Goal: Task Accomplishment & Management: Manage account settings

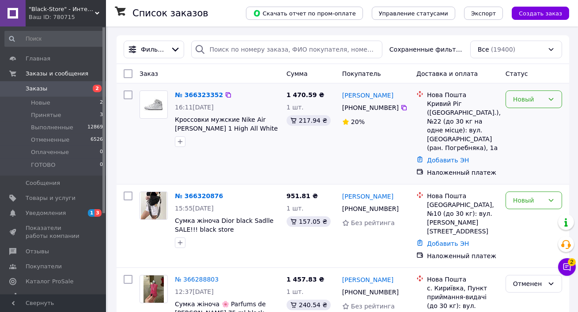
click at [518, 93] on div "Новый" at bounding box center [533, 99] width 56 height 18
click at [525, 152] on li "Отменен" at bounding box center [534, 150] width 56 height 16
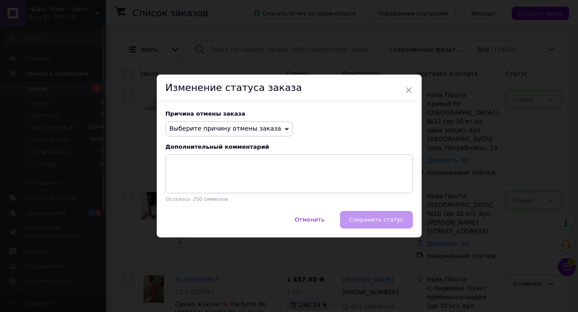
click at [227, 128] on span "Выберите причину отмены заказа" at bounding box center [225, 128] width 112 height 7
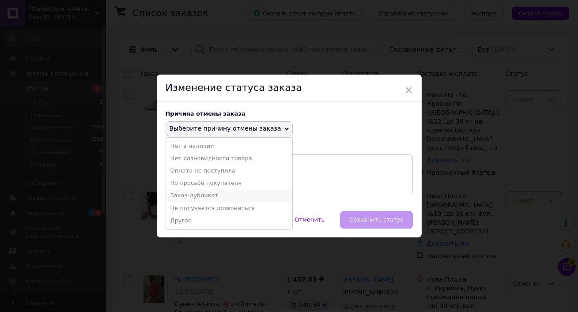
click at [207, 198] on li "Заказ-дубликат" at bounding box center [229, 195] width 126 height 12
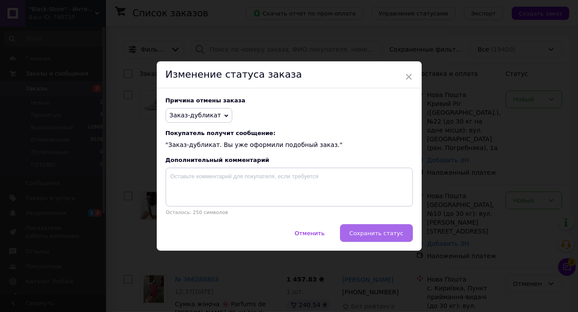
click at [357, 234] on span "Сохранить статус" at bounding box center [376, 233] width 54 height 7
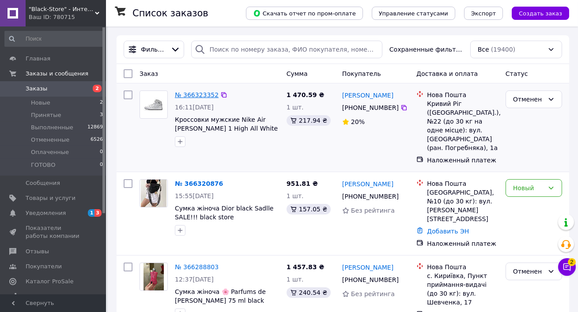
click at [200, 94] on link "№ 366323352" at bounding box center [197, 94] width 44 height 7
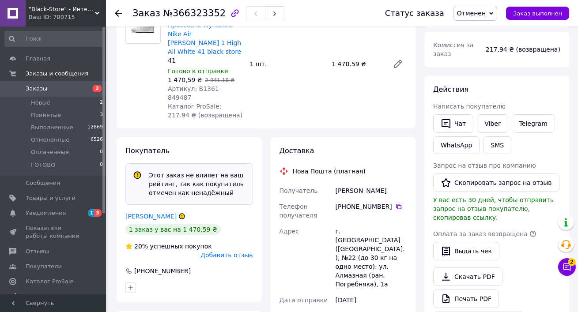
scroll to position [112, 0]
click at [152, 212] on link "Бойченко Мыкола" at bounding box center [150, 215] width 51 height 7
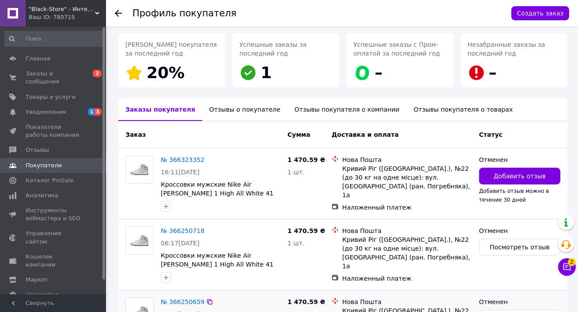
scroll to position [130, 0]
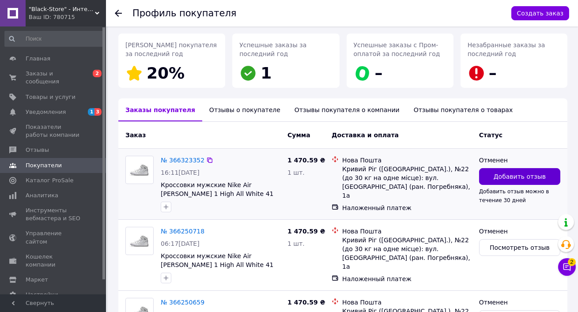
click at [506, 179] on span "Добавить отзыв" at bounding box center [519, 176] width 52 height 9
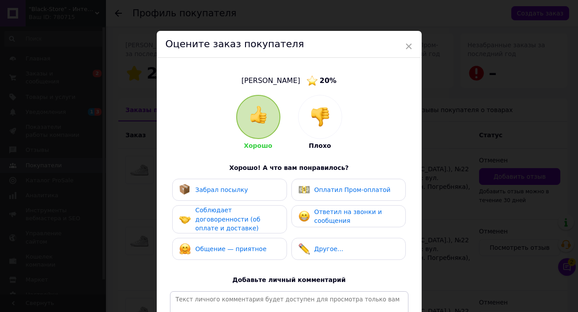
click at [319, 109] on img at bounding box center [319, 116] width 19 height 19
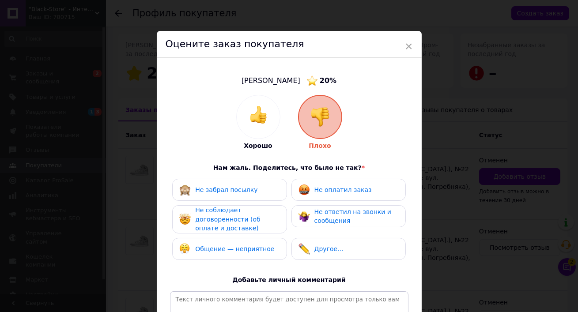
click at [228, 218] on span "Не соблюдает договоренности (об оплате и доставке)" at bounding box center [227, 219] width 65 height 25
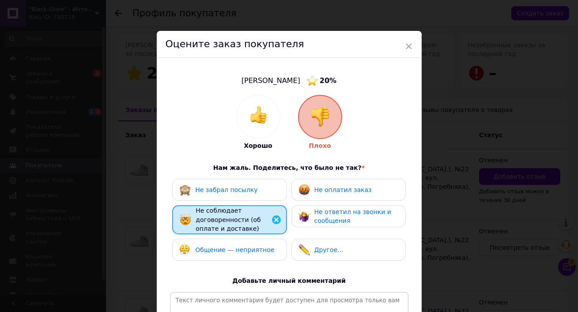
click at [325, 184] on div "Не оплатил заказ" at bounding box center [334, 189] width 73 height 11
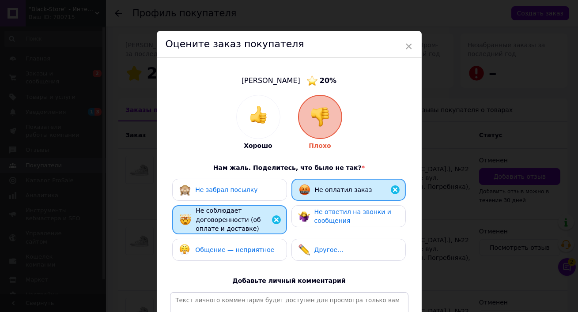
click at [330, 221] on span "Не ответил на звонки и сообщения" at bounding box center [352, 216] width 77 height 16
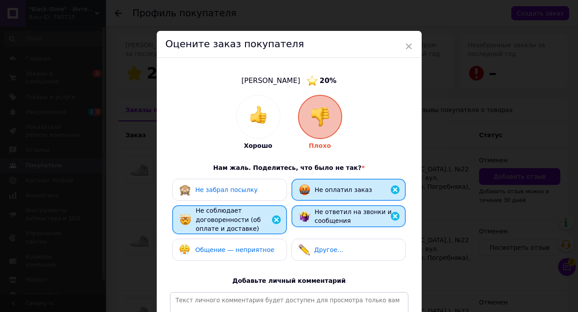
scroll to position [118, 0]
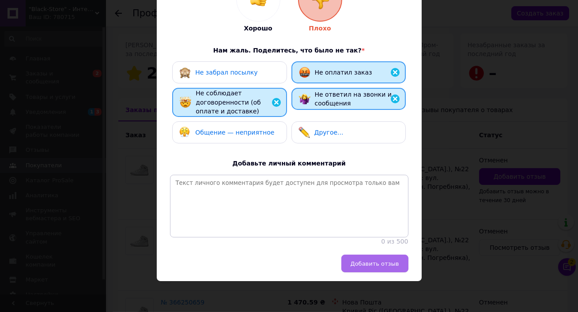
click at [368, 264] on span "Добавить отзыв" at bounding box center [374, 263] width 49 height 7
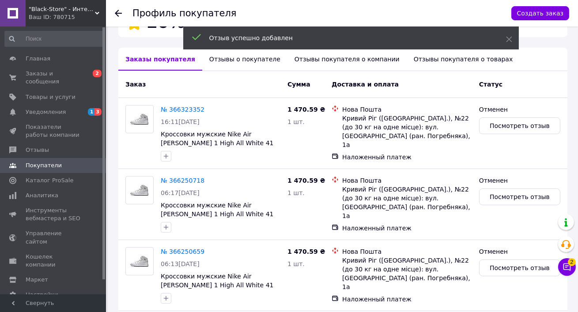
scroll to position [185, 0]
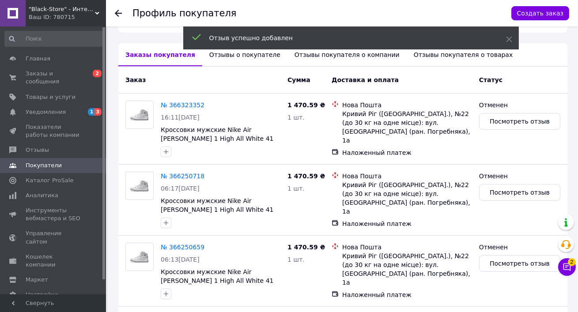
click at [220, 58] on div "Отзывы о покупателе" at bounding box center [244, 54] width 85 height 23
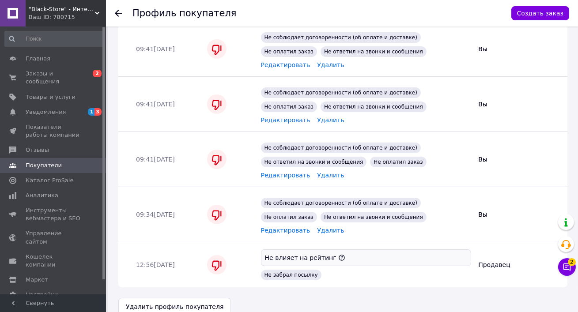
scroll to position [503, 0]
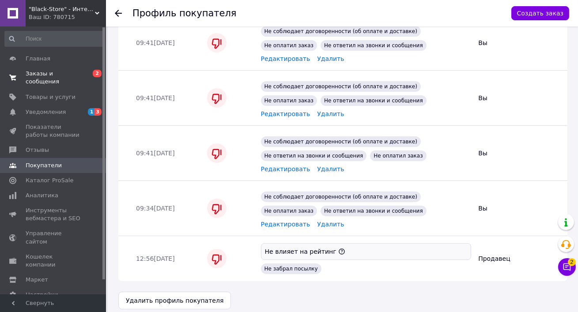
click at [49, 87] on link "Заказы и сообщения 0 2" at bounding box center [54, 77] width 108 height 23
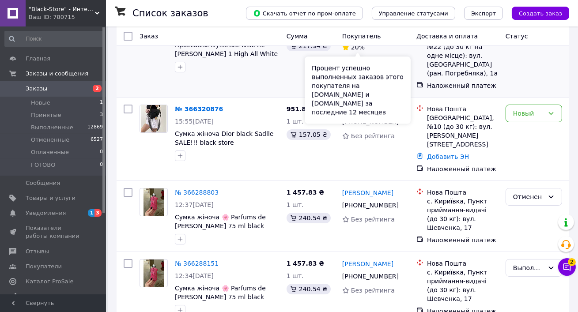
scroll to position [83, 0]
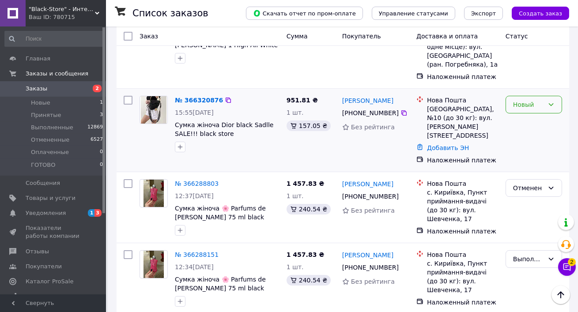
click at [537, 111] on div "Новый" at bounding box center [533, 105] width 56 height 18
click at [533, 126] on li "Принят" at bounding box center [534, 124] width 56 height 16
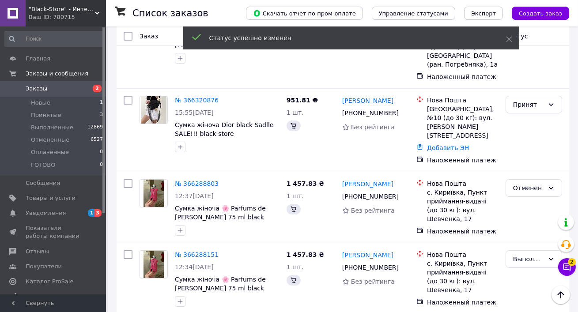
click at [195, 101] on link "№ 366320876" at bounding box center [197, 100] width 44 height 7
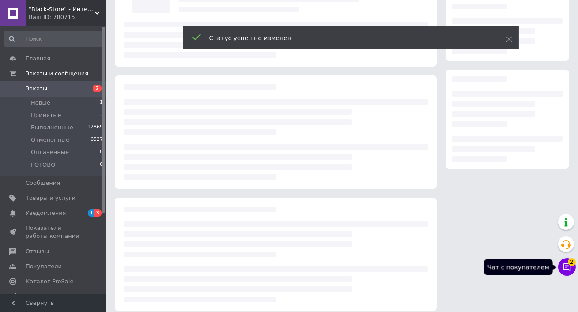
click at [571, 266] on span "2" at bounding box center [571, 262] width 8 height 8
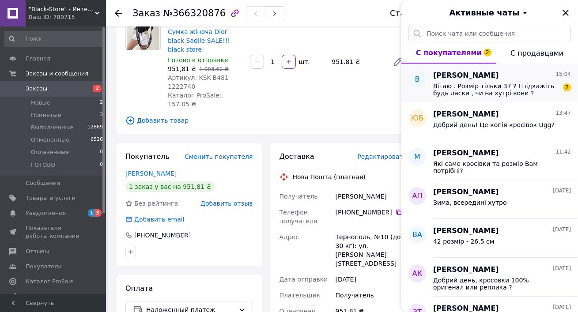
click at [509, 86] on span "Вітаю . Розмір тільки 37 ? І підкажіть будь ласки , чи на хутрі вони ?" at bounding box center [495, 90] width 125 height 14
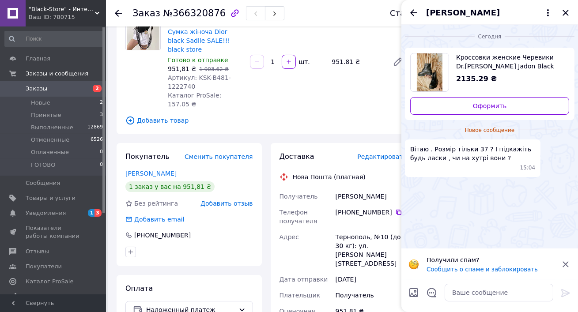
click at [468, 61] on span "Кроссовки женские Черевики Dr.Martens Jadon Black (Без замка) 37 black store" at bounding box center [509, 62] width 106 height 18
click at [466, 294] on textarea at bounding box center [498, 293] width 109 height 18
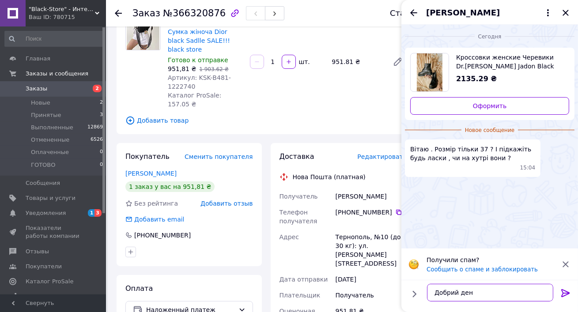
type textarea "Добрий день"
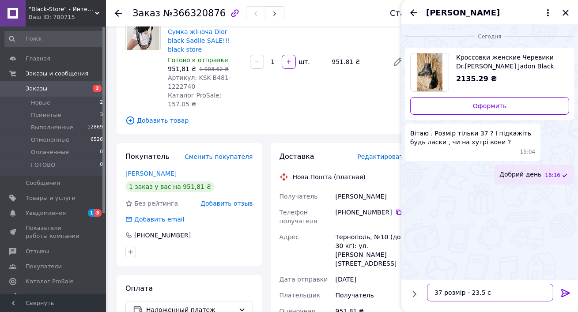
type textarea "37 розмір - 23.5 см"
type textarea "Модель демі, без хутра"
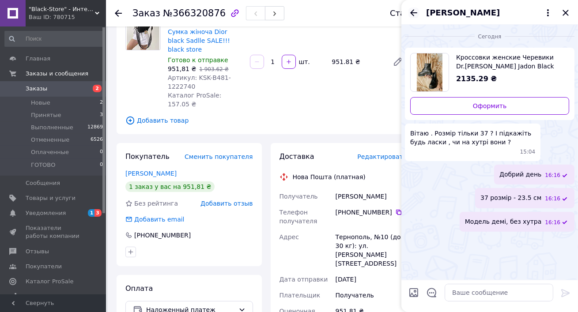
click at [413, 11] on icon "Назад" at bounding box center [413, 12] width 7 height 7
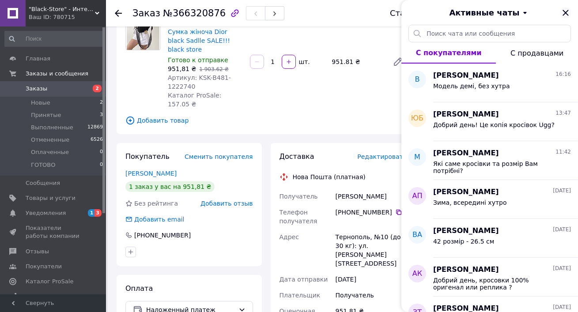
click at [560, 11] on icon "Закрыть" at bounding box center [565, 13] width 11 height 11
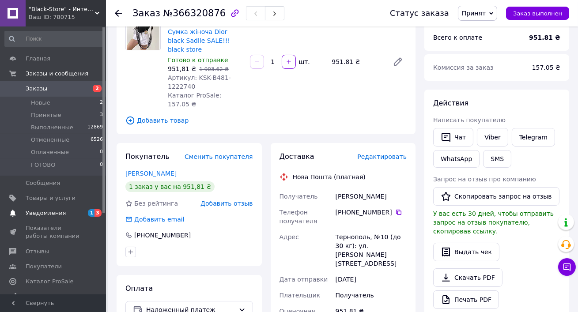
click at [78, 212] on span "Уведомления" at bounding box center [54, 213] width 56 height 8
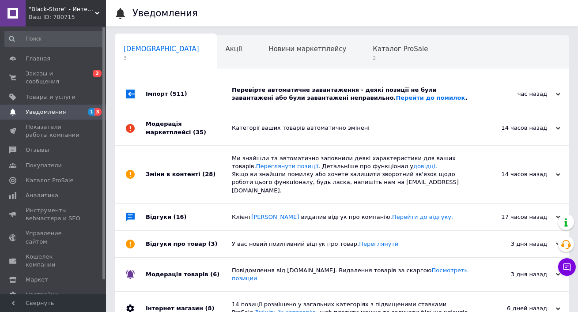
click at [314, 87] on div "Перевірте автоматичне завантаження - деякі позиції не були завантажені або були…" at bounding box center [352, 94] width 240 height 16
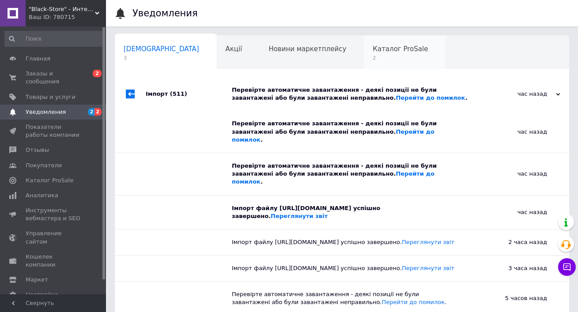
click at [364, 64] on div "Каталог ProSale 2" at bounding box center [405, 53] width 82 height 34
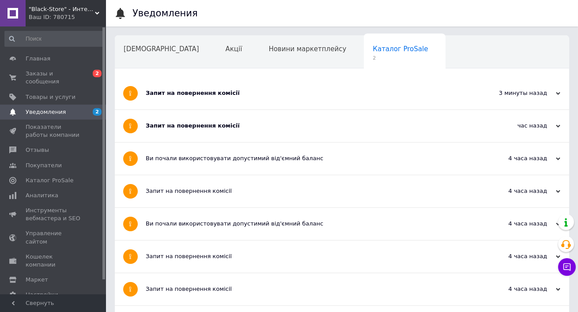
click at [320, 86] on div "Запит на повернення комісії" at bounding box center [309, 93] width 326 height 32
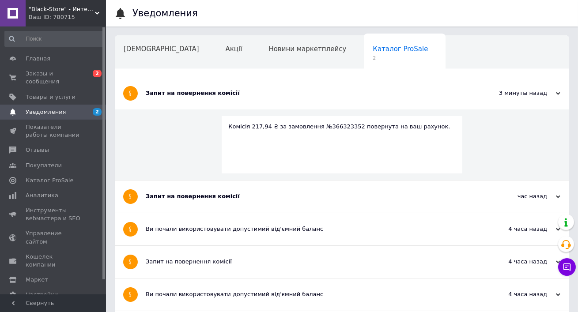
click at [320, 86] on div "Запит на повернення комісії" at bounding box center [309, 93] width 326 height 32
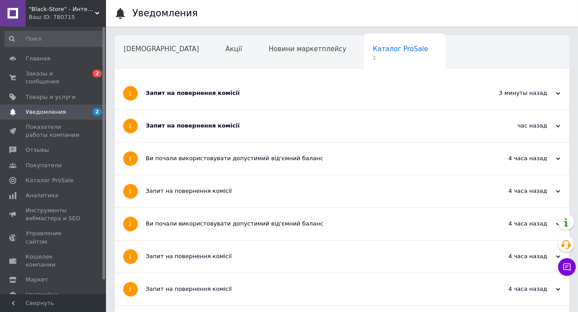
click at [320, 133] on div "Запит на повернення комісії" at bounding box center [309, 126] width 326 height 32
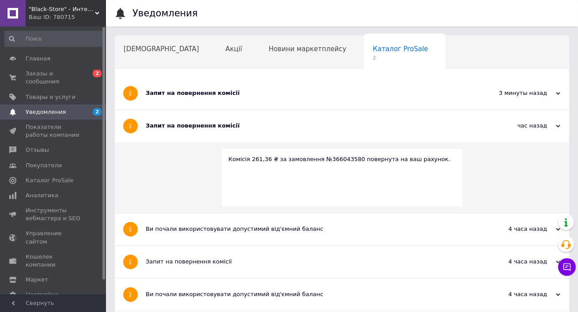
click at [338, 158] on div "Комісія 261,36 ₴ за замовлення №366043580 повернута на ваш рахунок." at bounding box center [341, 159] width 227 height 8
copy div "366043580"
click at [46, 83] on span "Заказы и сообщения" at bounding box center [54, 78] width 56 height 16
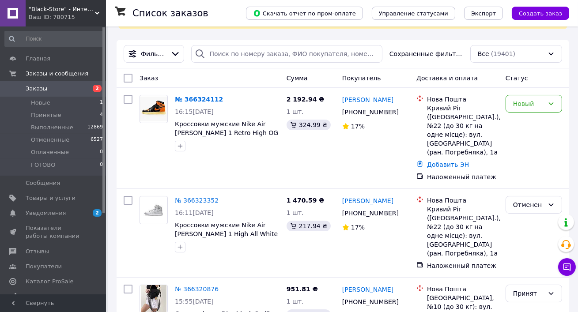
scroll to position [81, 0]
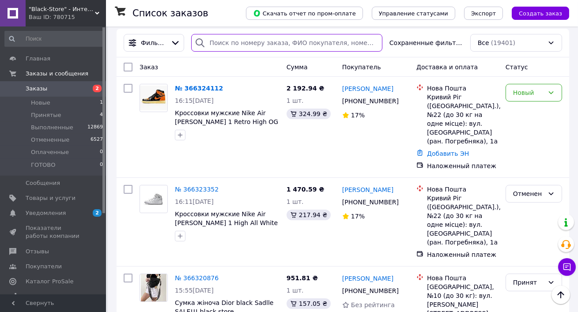
click at [231, 41] on input "search" at bounding box center [286, 43] width 191 height 18
paste input "366043580"
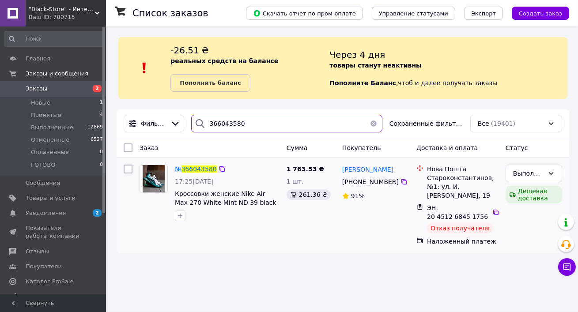
type input "366043580"
click at [195, 165] on span "366043580" at bounding box center [198, 168] width 35 height 7
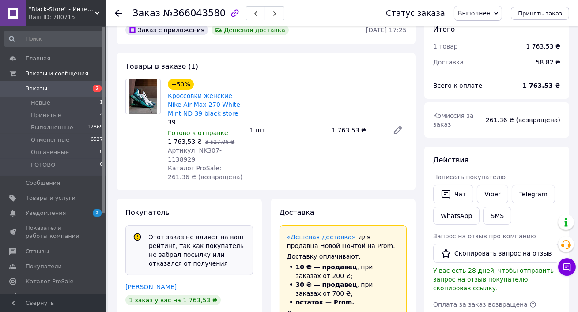
scroll to position [50, 0]
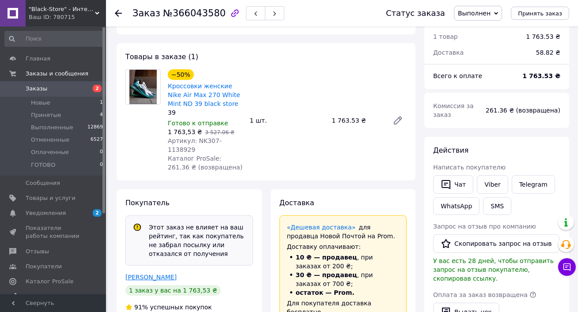
click at [157, 274] on link "[PERSON_NAME]" at bounding box center [150, 277] width 51 height 7
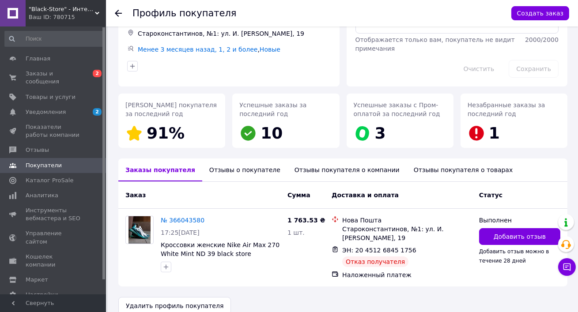
scroll to position [73, 0]
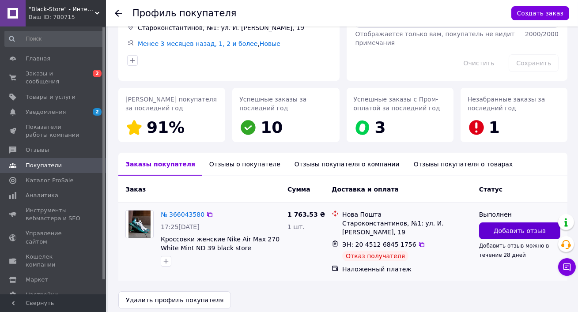
click at [507, 225] on button "Добавить отзыв" at bounding box center [519, 230] width 81 height 17
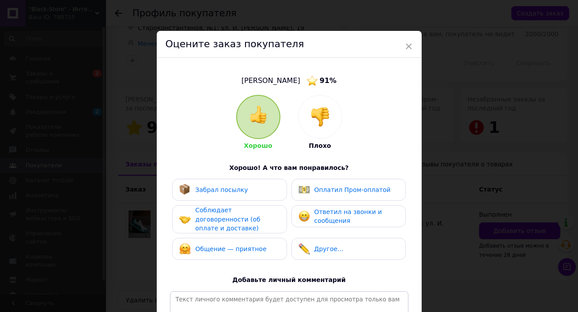
click at [304, 113] on div at bounding box center [319, 116] width 43 height 43
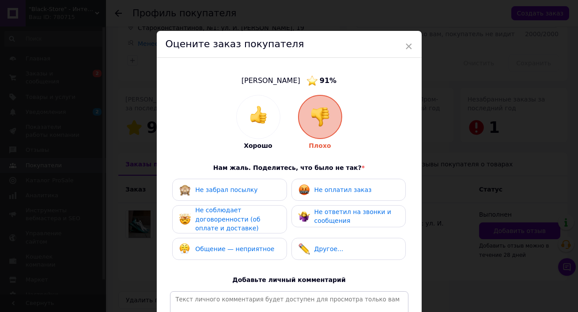
click at [242, 218] on span "Не соблюдает договоренности (об оплате и доставке)" at bounding box center [227, 219] width 65 height 25
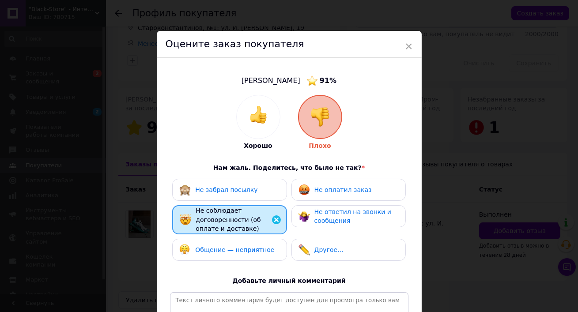
click at [232, 191] on span "Не забрал посылку" at bounding box center [226, 189] width 62 height 7
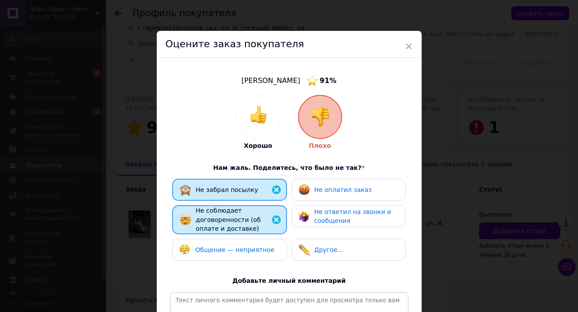
click at [328, 190] on span "Не оплатил заказ" at bounding box center [342, 189] width 57 height 7
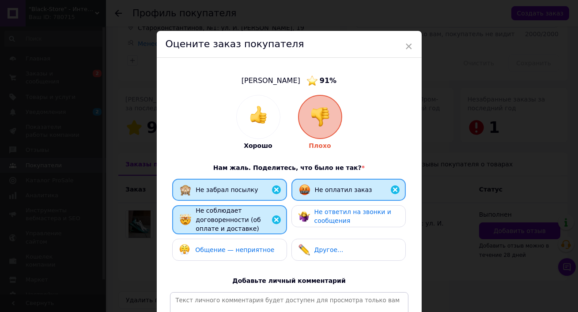
click at [328, 190] on span "Не оплатил заказ" at bounding box center [343, 189] width 57 height 7
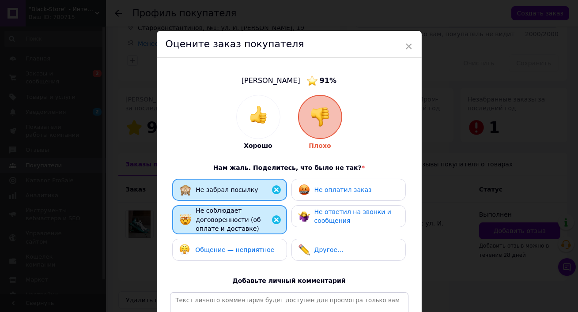
click at [334, 188] on span "Не оплатил заказ" at bounding box center [342, 189] width 57 height 7
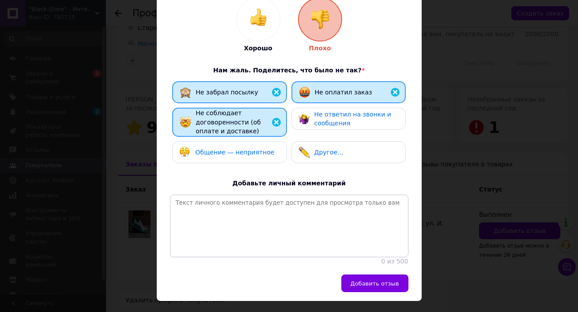
scroll to position [99, 0]
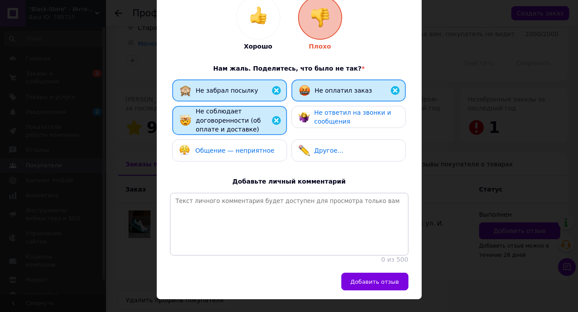
click at [366, 275] on button "Добавить отзыв" at bounding box center [374, 282] width 67 height 18
click at [366, 275] on div "Добавить отзыв" at bounding box center [286, 282] width 243 height 18
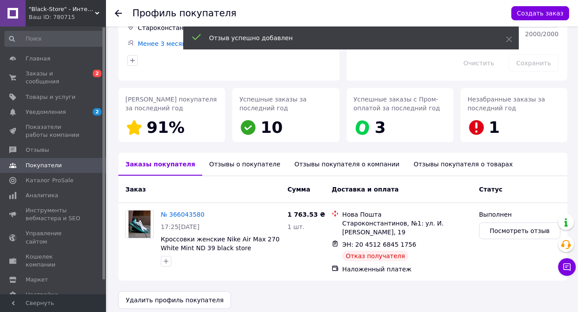
click at [210, 166] on div "Отзывы о покупателе" at bounding box center [244, 164] width 85 height 23
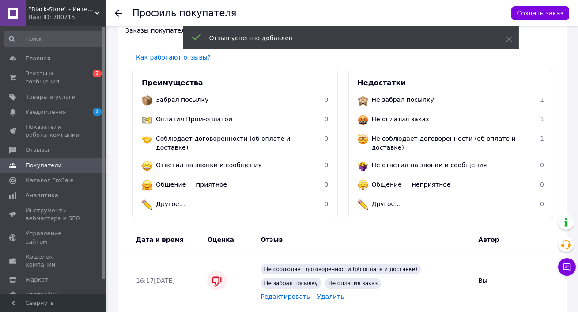
scroll to position [353, 0]
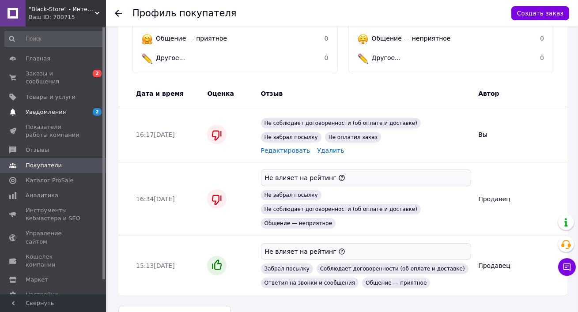
click at [55, 108] on span "Уведомления" at bounding box center [46, 112] width 40 height 8
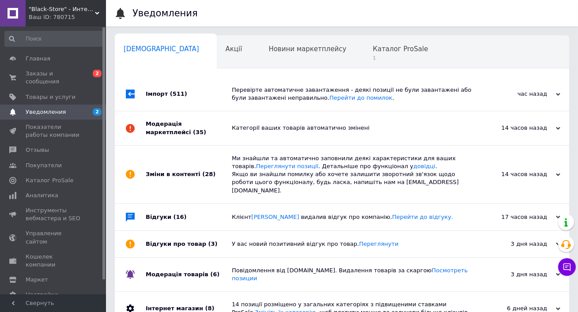
click at [303, 101] on div "Перевірте автоматичне завантаження - деякі позиції не були завантажені або були…" at bounding box center [352, 94] width 240 height 16
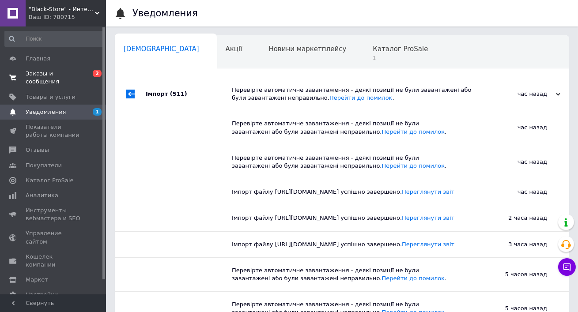
click at [51, 71] on span "Заказы и сообщения" at bounding box center [54, 78] width 56 height 16
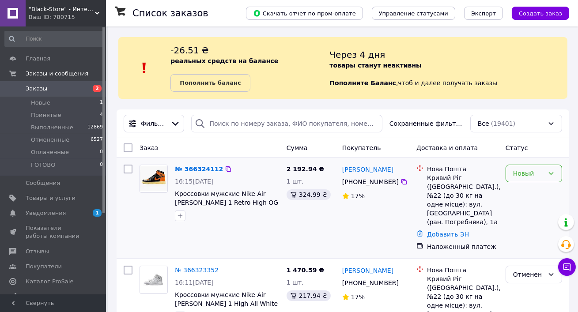
click at [522, 172] on div "Новый" at bounding box center [528, 174] width 31 height 10
click at [514, 221] on li "Отменен" at bounding box center [534, 224] width 56 height 16
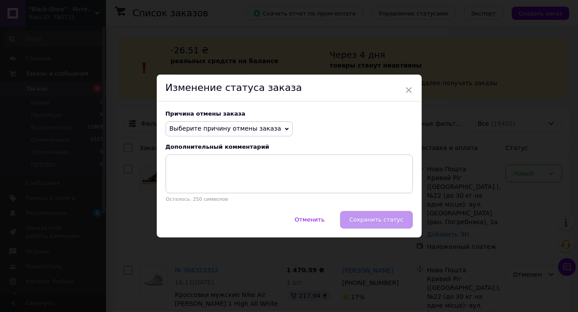
click at [211, 129] on span "Выберите причину отмены заказа" at bounding box center [225, 128] width 112 height 7
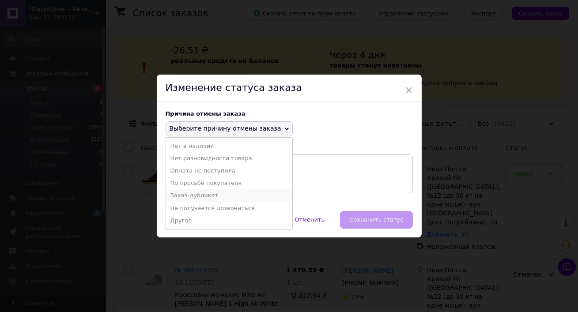
click at [206, 198] on li "Заказ-дубликат" at bounding box center [229, 195] width 126 height 12
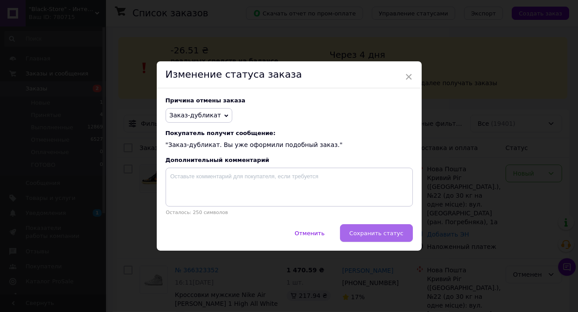
click at [393, 235] on span "Сохранить статус" at bounding box center [376, 233] width 54 height 7
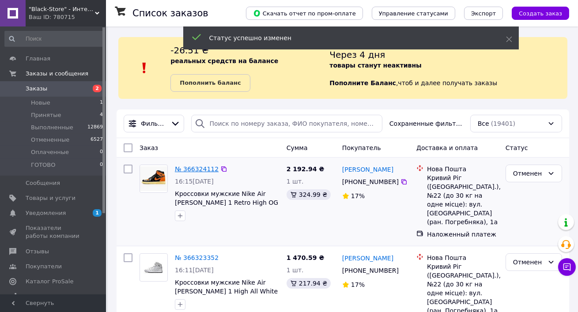
click at [199, 169] on link "№ 366324112" at bounding box center [197, 168] width 44 height 7
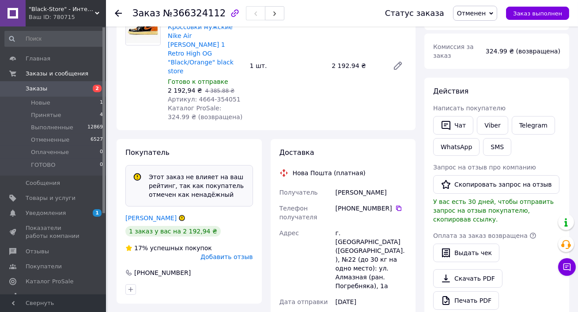
scroll to position [102, 0]
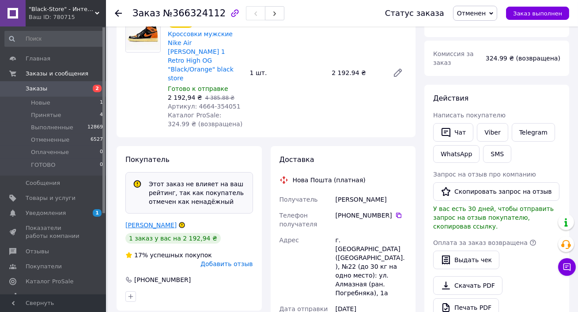
click at [148, 222] on link "[PERSON_NAME]" at bounding box center [150, 225] width 51 height 7
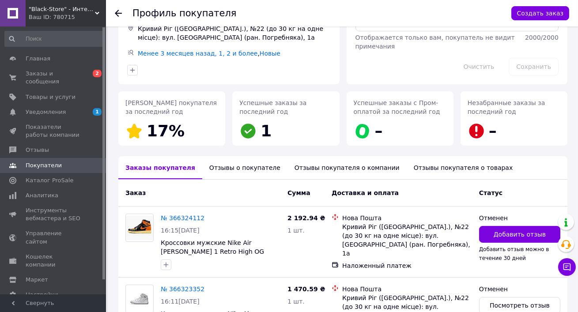
scroll to position [84, 0]
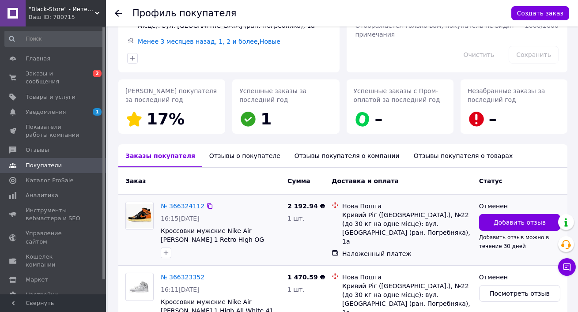
click at [515, 212] on div "Отменен Добавить отзыв Добавить отзыв можно в течение 30 дней" at bounding box center [519, 230] width 88 height 64
click at [516, 219] on span "Добавить отзыв" at bounding box center [519, 222] width 52 height 9
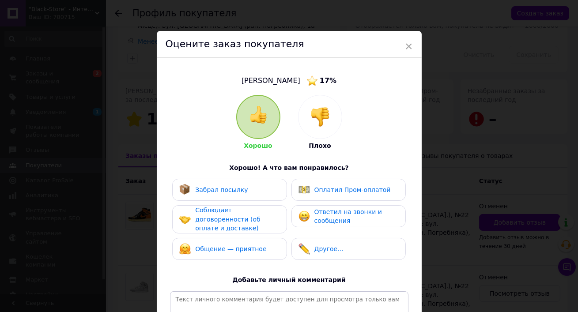
click at [319, 123] on img at bounding box center [319, 116] width 19 height 19
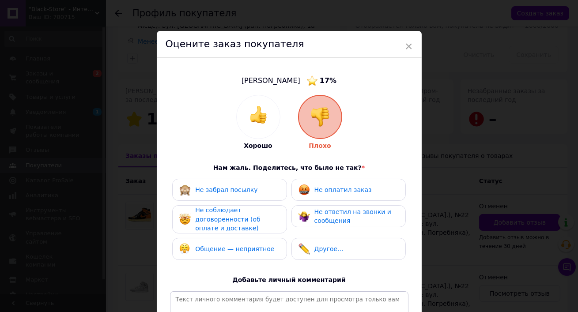
click at [233, 218] on span "Не соблюдает договоренности (об оплате и доставке)" at bounding box center [227, 219] width 65 height 25
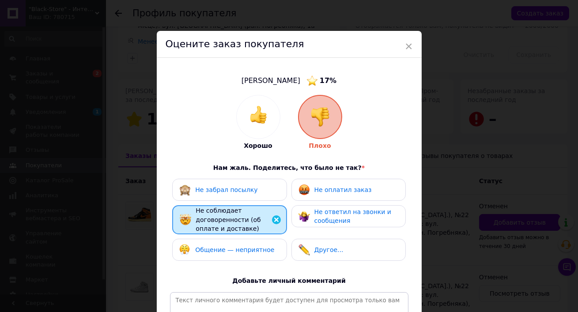
click at [228, 246] on span "Общение — неприятное" at bounding box center [234, 249] width 79 height 7
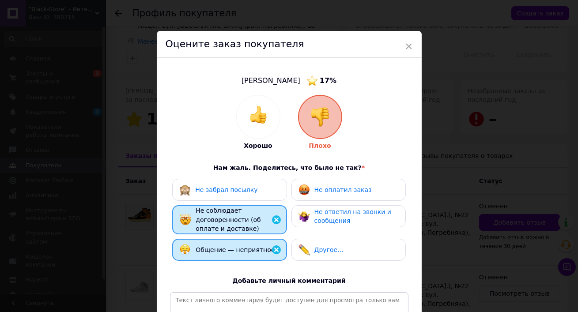
click at [234, 248] on span "Общение — неприятное" at bounding box center [234, 249] width 79 height 7
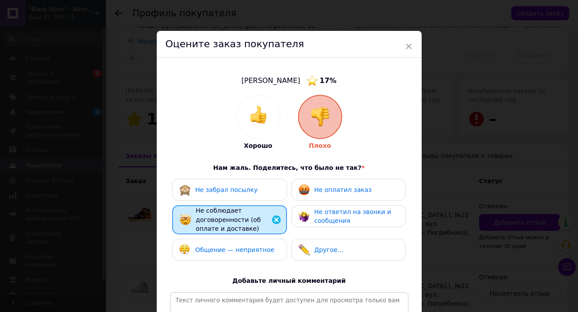
click at [323, 205] on div "Не ответил на звонки и сообщения" at bounding box center [348, 216] width 114 height 22
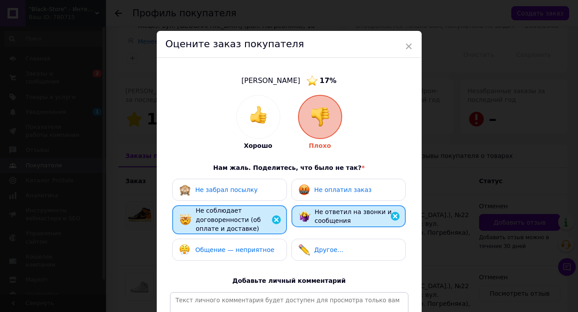
click at [318, 189] on span "Не оплатил заказ" at bounding box center [342, 189] width 57 height 7
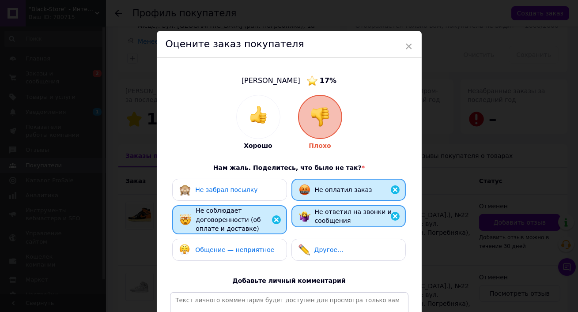
scroll to position [118, 0]
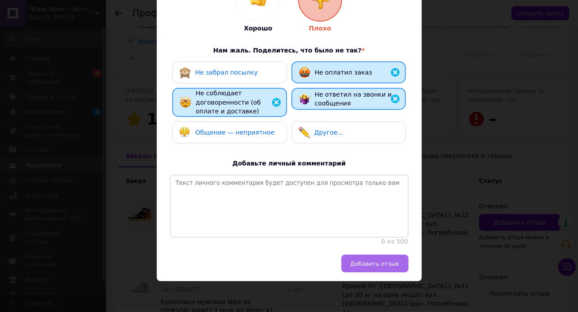
click at [364, 257] on button "Добавить отзыв" at bounding box center [374, 264] width 67 height 18
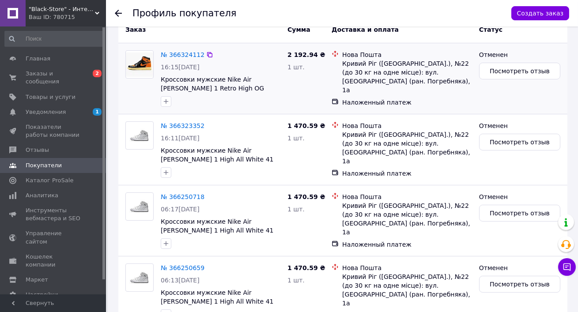
scroll to position [236, 0]
click at [53, 75] on span "Заказы и сообщения" at bounding box center [54, 78] width 56 height 16
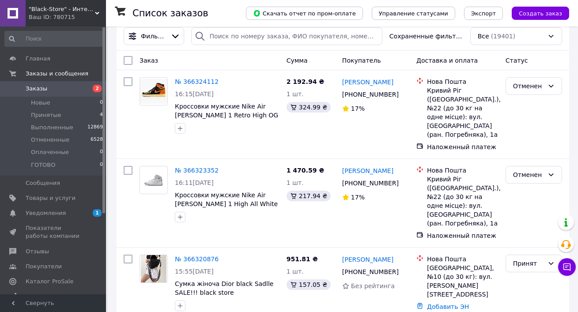
scroll to position [14, 0]
click at [198, 80] on link "№ 366324112" at bounding box center [197, 81] width 44 height 7
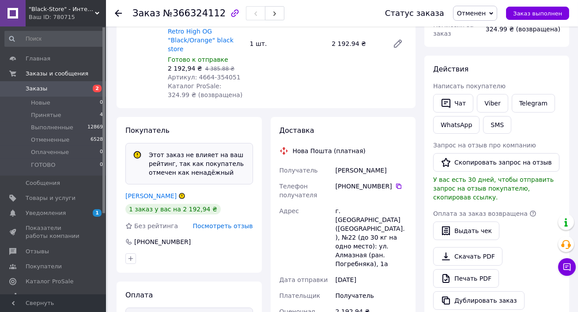
scroll to position [276, 0]
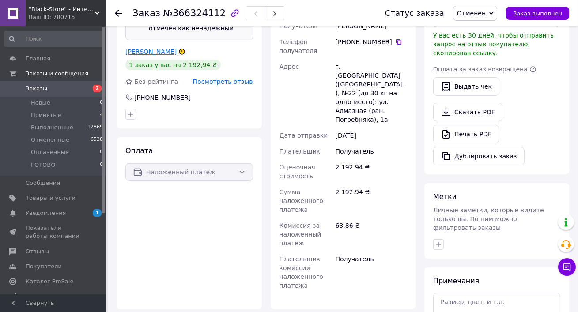
click at [145, 48] on link "[PERSON_NAME]" at bounding box center [150, 51] width 51 height 7
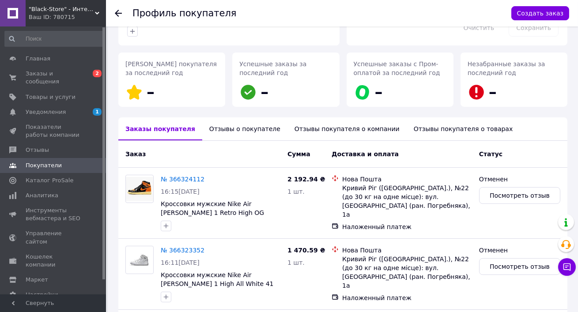
click at [229, 137] on div "Отзывы о покупателе" at bounding box center [244, 128] width 85 height 23
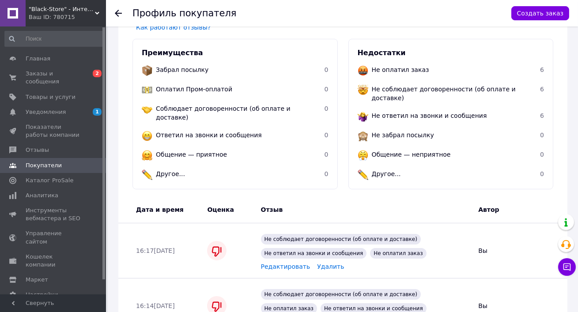
scroll to position [101, 0]
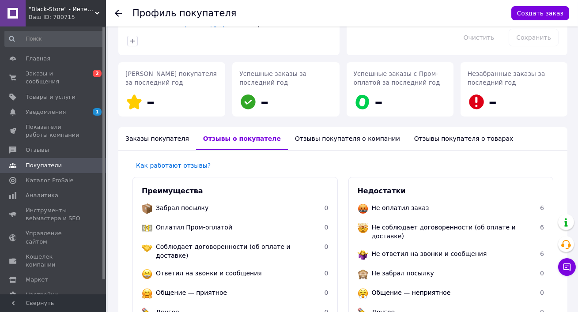
click at [155, 139] on div "Заказы покупателя" at bounding box center [157, 138] width 78 height 23
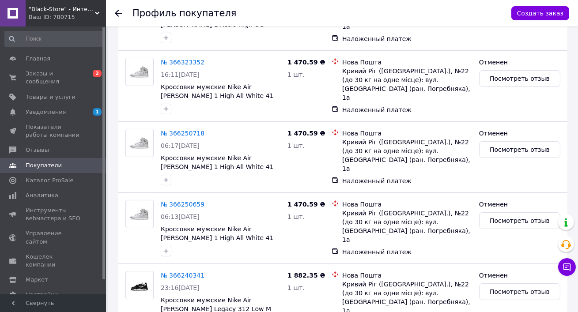
scroll to position [431, 0]
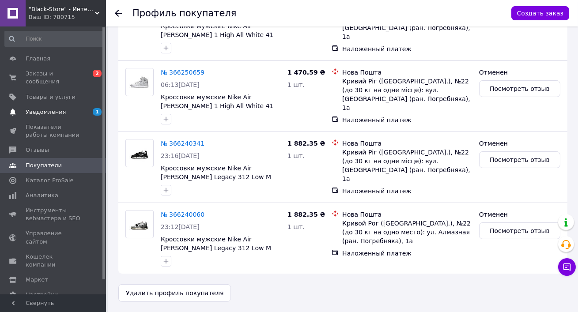
click at [67, 116] on link "Уведомления 1" at bounding box center [54, 112] width 108 height 15
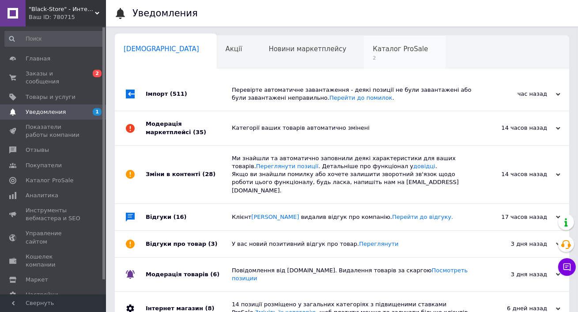
click at [364, 45] on div "Каталог ProSale 2" at bounding box center [405, 53] width 82 height 34
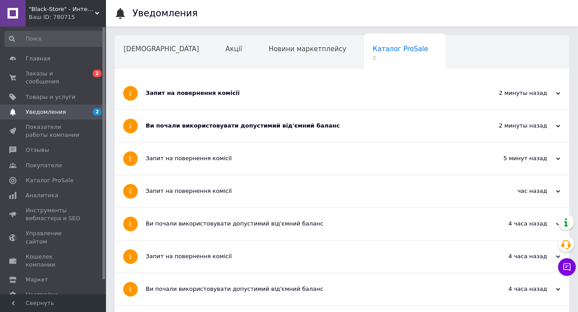
click at [229, 101] on div "Запит на повернення комісії" at bounding box center [309, 93] width 326 height 32
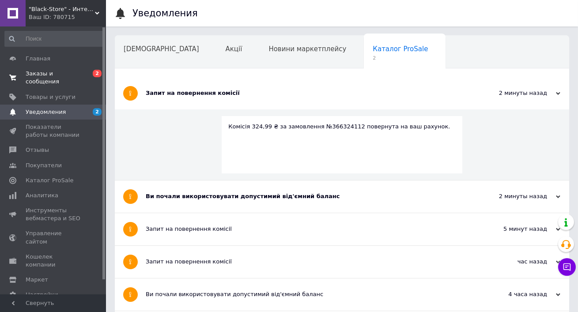
click at [75, 70] on span "Заказы и сообщения" at bounding box center [54, 78] width 56 height 16
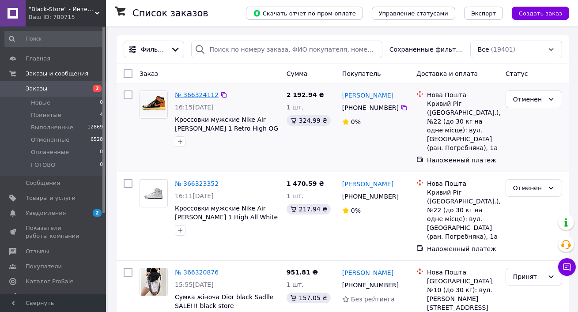
click at [197, 98] on link "№ 366324112" at bounding box center [197, 94] width 44 height 7
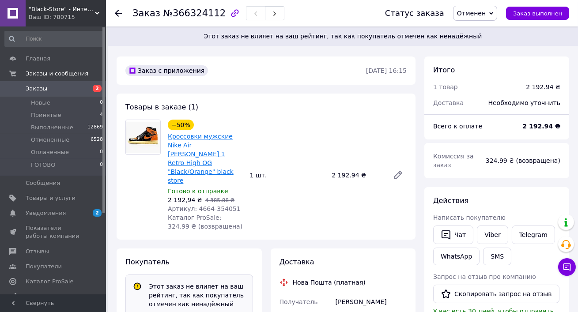
click at [206, 143] on link "Кроссовки мужские Nike Air [PERSON_NAME] 1 Retro High OG "Black/Orange" black s…" at bounding box center [201, 158] width 66 height 51
click at [34, 90] on span "Заказы" at bounding box center [37, 89] width 22 height 8
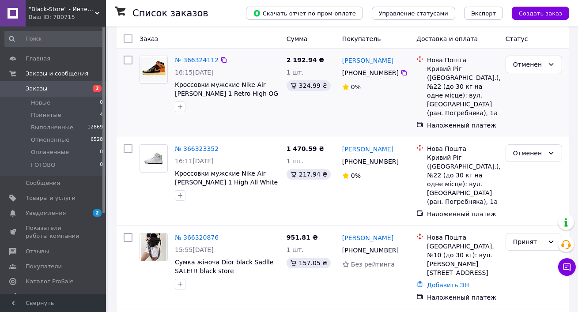
scroll to position [49, 0]
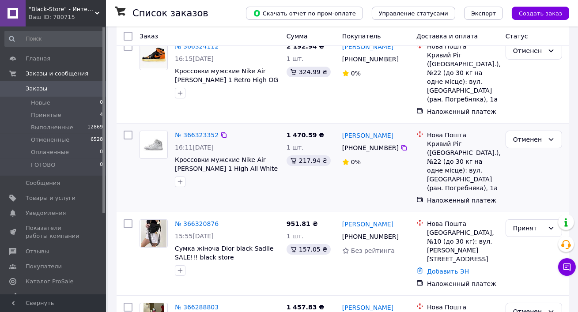
scroll to position [83, 0]
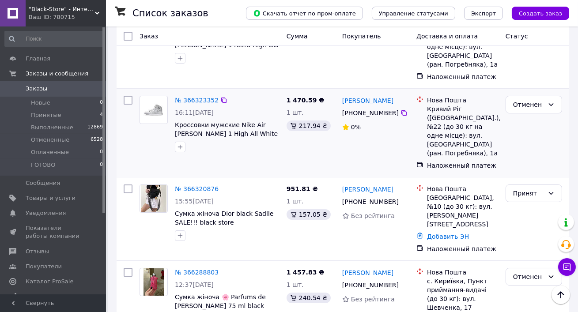
click at [201, 98] on link "№ 366323352" at bounding box center [197, 100] width 44 height 7
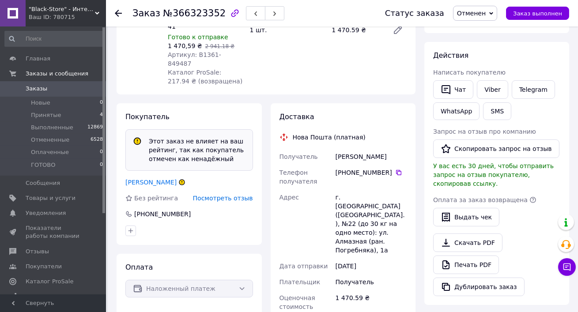
scroll to position [146, 0]
click at [149, 178] on link "Бойченко Мыкола" at bounding box center [150, 181] width 51 height 7
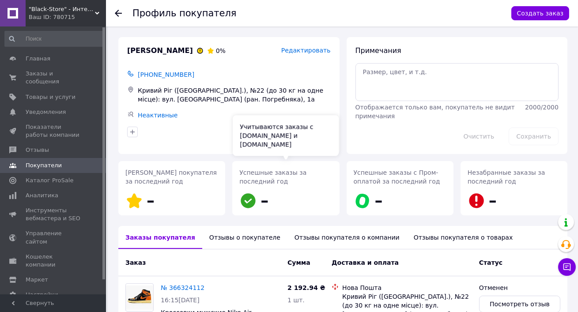
scroll to position [41, 0]
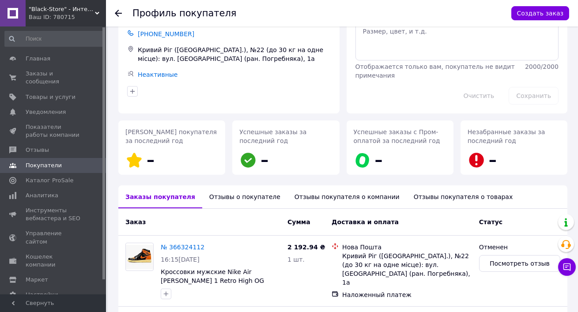
click at [240, 194] on div "Отзывы о покупателе" at bounding box center [244, 196] width 85 height 23
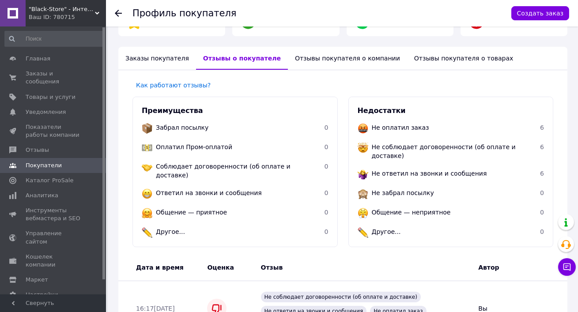
scroll to position [0, 0]
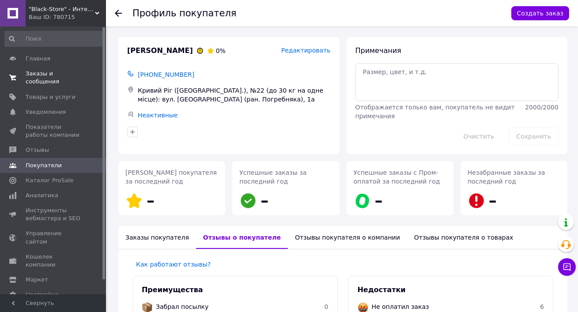
click at [64, 72] on span "Заказы и сообщения" at bounding box center [54, 78] width 56 height 16
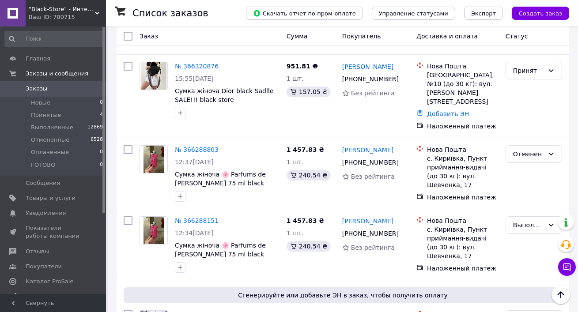
scroll to position [209, 0]
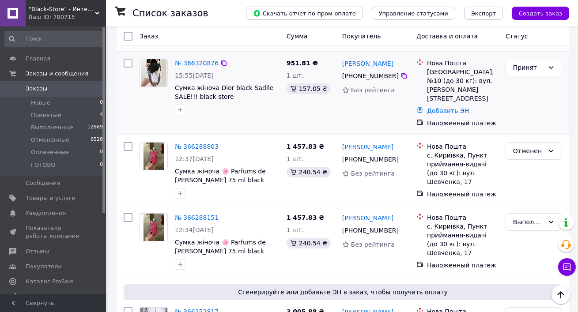
click at [203, 61] on link "№ 366320876" at bounding box center [197, 63] width 44 height 7
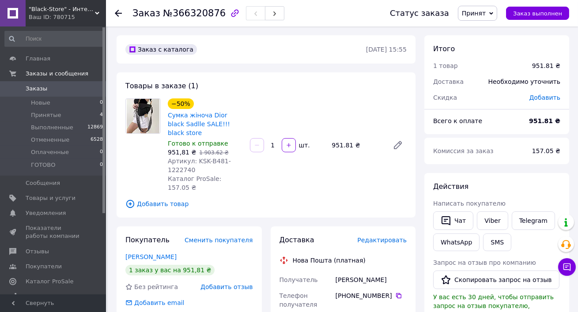
click at [222, 158] on span "Артикул: KSK-В481-1222740" at bounding box center [199, 166] width 63 height 16
copy span "В481"
click at [178, 126] on link "Сумка жіноча Dior black Sadlle SALE!!! black store" at bounding box center [199, 124] width 62 height 25
click at [499, 219] on link "Viber" at bounding box center [492, 220] width 31 height 19
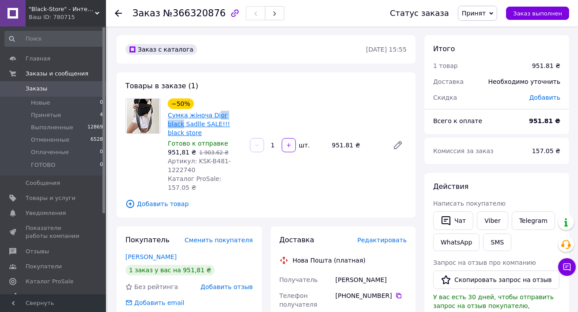
drag, startPoint x: 249, startPoint y: 115, endPoint x: 216, endPoint y: 114, distance: 32.7
click at [216, 114] on div "−50% Сумка жіноча Dior black Sadlle SALE!!! black store Готово к отправке 951,8…" at bounding box center [287, 145] width 246 height 97
drag, startPoint x: 243, startPoint y: 120, endPoint x: 211, endPoint y: 111, distance: 33.0
click at [211, 111] on div "Сумка жіноча Dior black Sadlle SALE!!! black store" at bounding box center [205, 124] width 77 height 28
copy link "Dior black Sadlle SALE!!! black store"
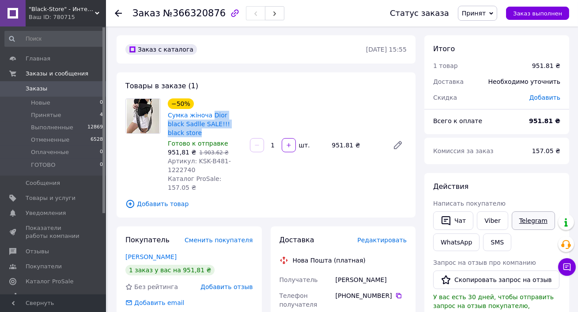
click at [528, 222] on link "Telegram" at bounding box center [532, 220] width 43 height 19
click at [448, 218] on icon "button" at bounding box center [445, 220] width 11 height 11
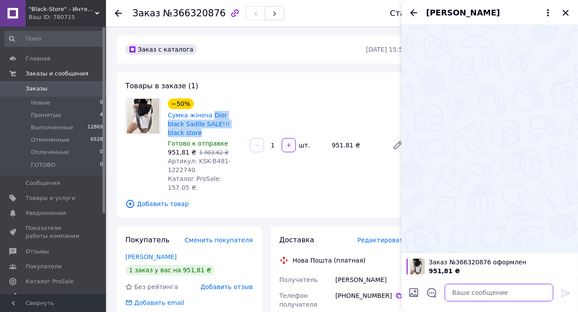
click at [477, 286] on textarea at bounding box center [498, 293] width 109 height 18
paste textarea "Добрий день"
type textarea "Добрий день"
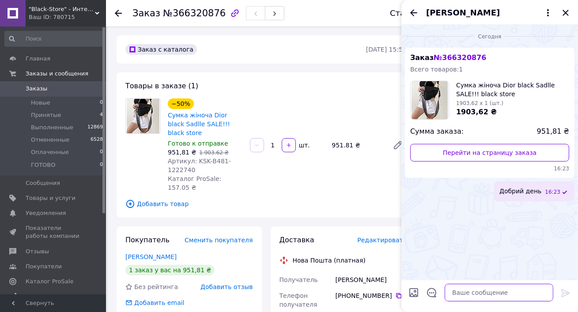
paste textarea "Це з магазину стосовно Вашого замовлення на сумку Dior black Sadlle"
type textarea "Це з магазину стосовно Вашого замовлення на сумку Dior black Sadlle"
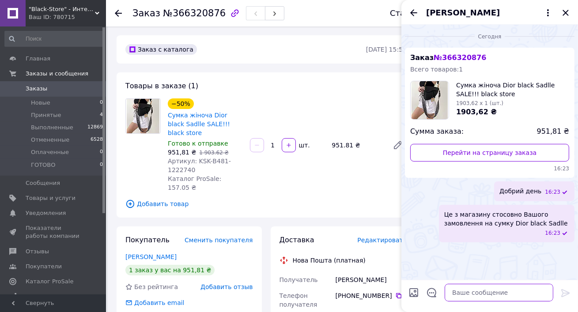
click at [465, 290] on textarea at bounding box center [498, 293] width 109 height 18
paste textarea "Звернули увагу при оформлені замовлення, що сумка має дефекти?"
type textarea "Звернули увагу при оформлені замовлення, що сумка має дефекти?"
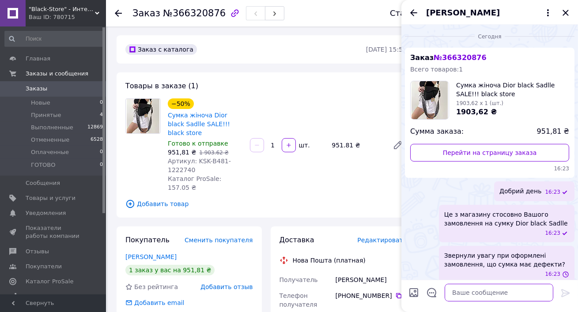
scroll to position [7, 0]
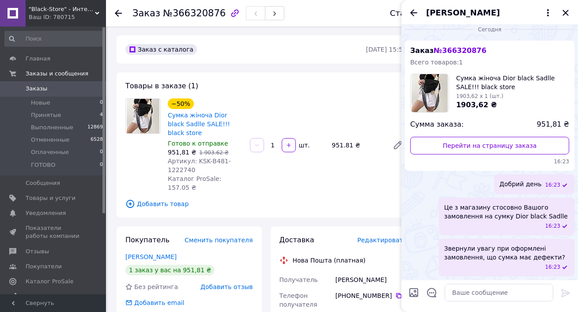
click at [416, 294] on input "Загрузить файлы" at bounding box center [413, 292] width 11 height 11
type input "C:\fakepath\Снимок экрана 2025-10-12 в 16.22.33.png"
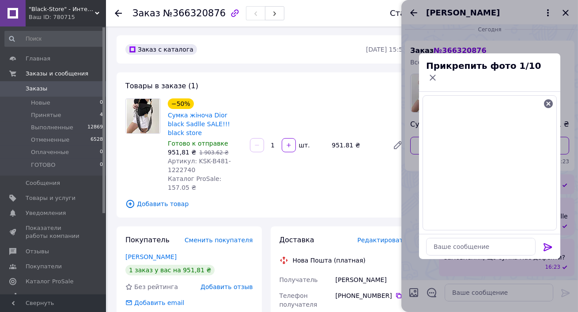
click at [544, 243] on icon at bounding box center [547, 247] width 8 height 8
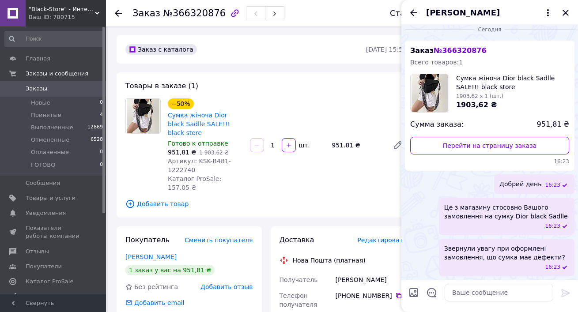
scroll to position [68, 0]
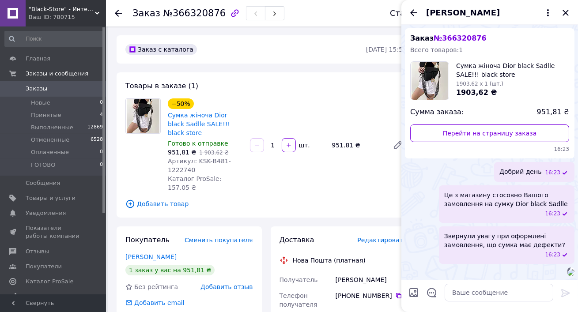
click at [412, 18] on div "[PERSON_NAME]" at bounding box center [489, 12] width 176 height 25
click at [412, 10] on icon "Назад" at bounding box center [413, 12] width 7 height 7
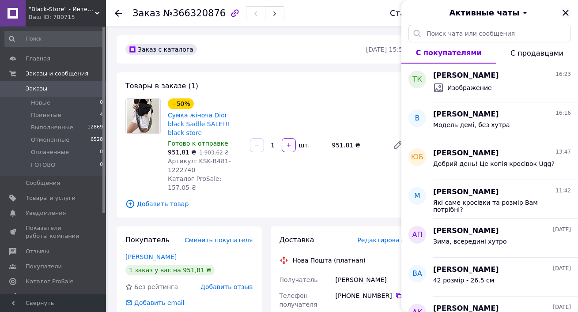
click at [566, 11] on icon "Закрыть" at bounding box center [565, 13] width 6 height 6
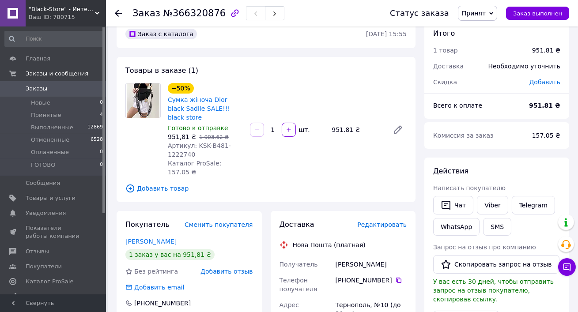
scroll to position [22, 0]
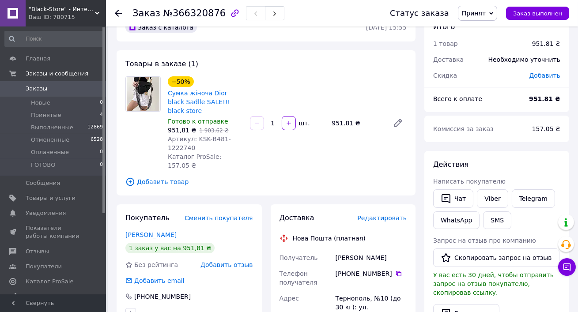
click at [75, 88] on span "Заказы" at bounding box center [54, 89] width 56 height 8
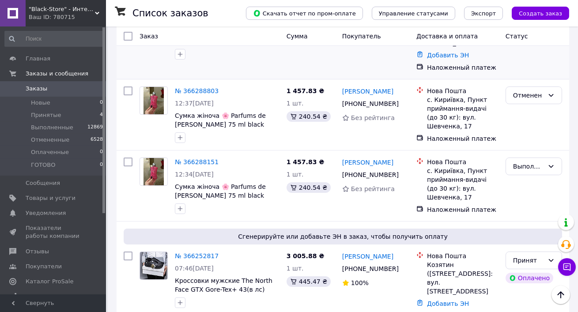
scroll to position [378, 0]
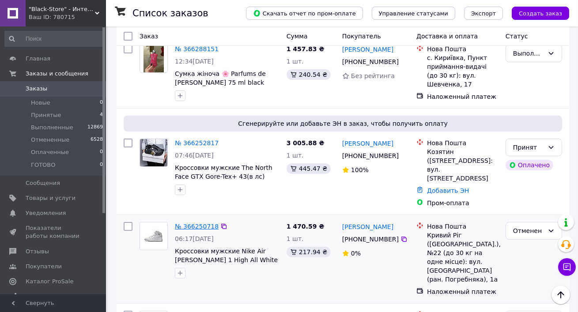
click at [199, 223] on link "№ 366250718" at bounding box center [197, 226] width 44 height 7
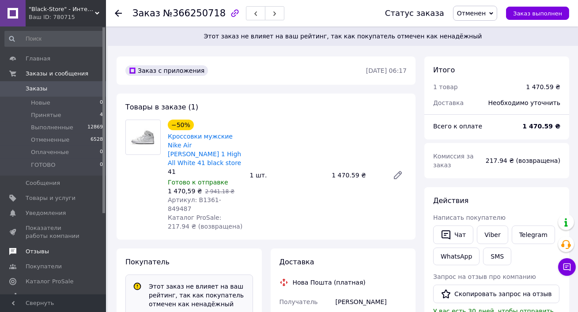
click at [50, 248] on span "Отзывы" at bounding box center [54, 252] width 56 height 8
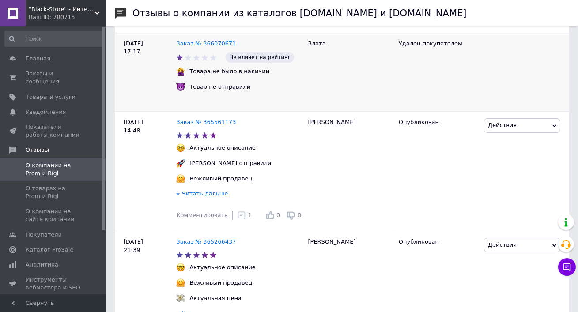
scroll to position [254, 0]
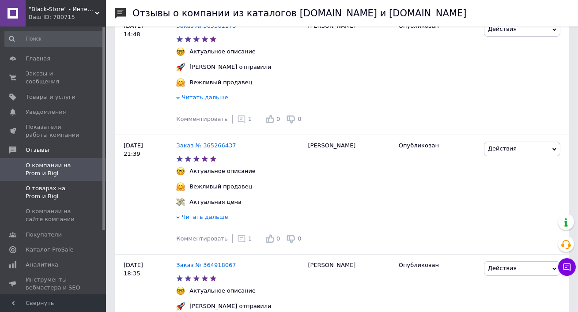
click at [63, 187] on span "О товарах на Prom и Bigl" at bounding box center [54, 192] width 56 height 16
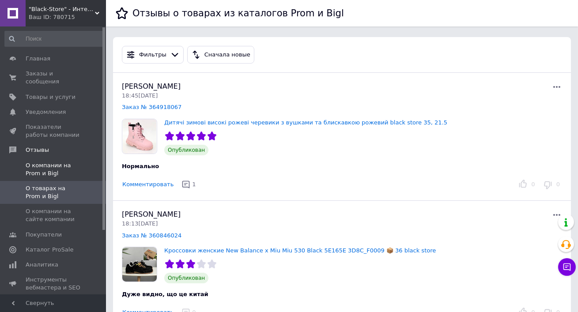
click at [60, 160] on link "О компании на Prom и Bigl" at bounding box center [54, 169] width 108 height 23
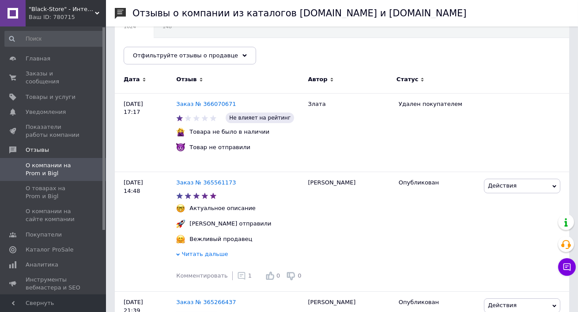
scroll to position [119, 0]
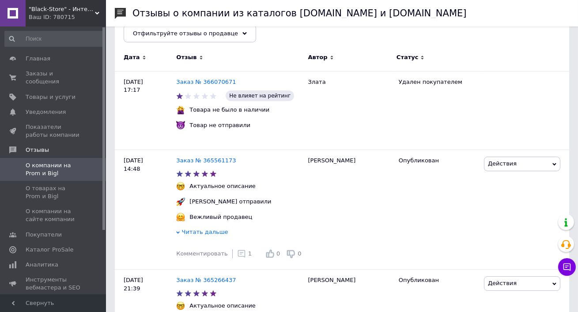
click at [51, 20] on div "Ваш ID: 780715" at bounding box center [67, 17] width 77 height 8
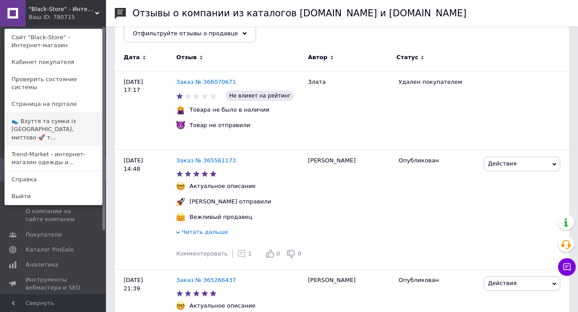
click at [48, 117] on link "👟 Взуття та сумки із [GEOGRAPHIC_DATA], миттєво 🚀 т..." at bounding box center [53, 129] width 97 height 33
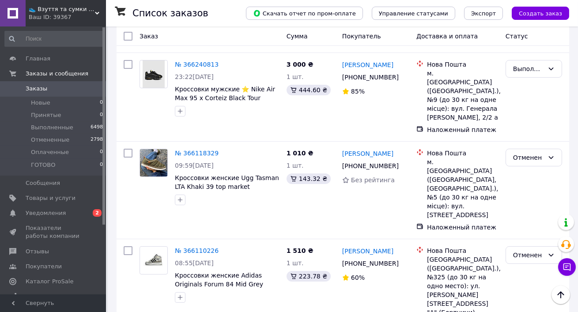
scroll to position [189, 0]
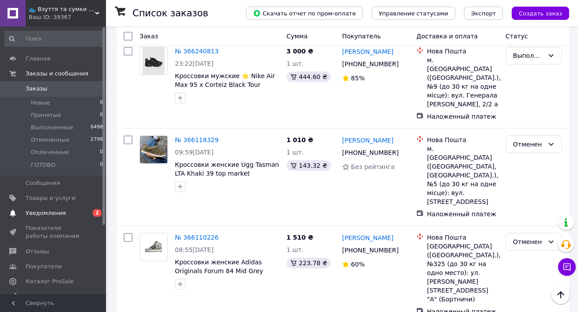
click at [65, 211] on span "Уведомления" at bounding box center [54, 213] width 56 height 8
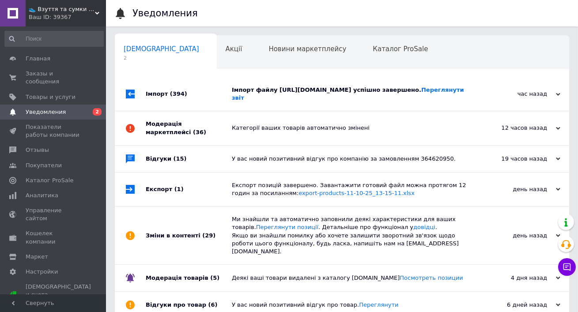
click at [237, 79] on div "Імпорт файлу https://drive.google.com/file/d/1U7OGm-BEtdTvtIuRJsxbKjuGzkWOSMwx/…" at bounding box center [352, 94] width 240 height 34
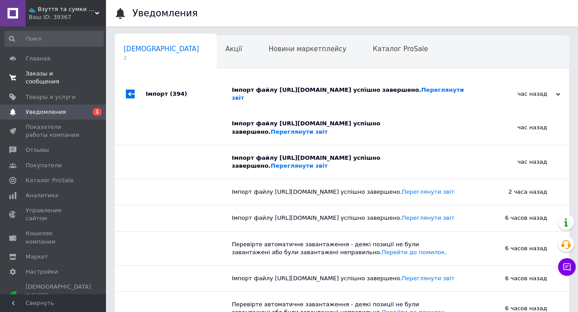
click at [53, 72] on span "Заказы и сообщения" at bounding box center [54, 78] width 56 height 16
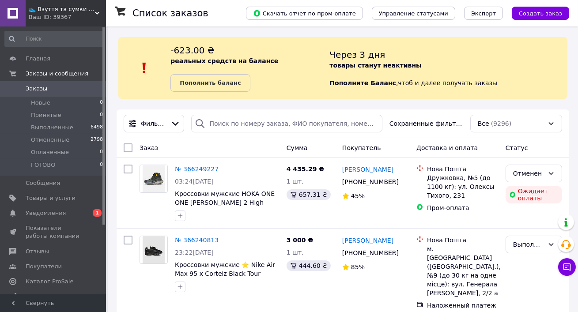
click at [51, 12] on span "👟 Взуття та сумки із Польщі, миттєво 🚀 та без предоплат" at bounding box center [62, 9] width 66 height 8
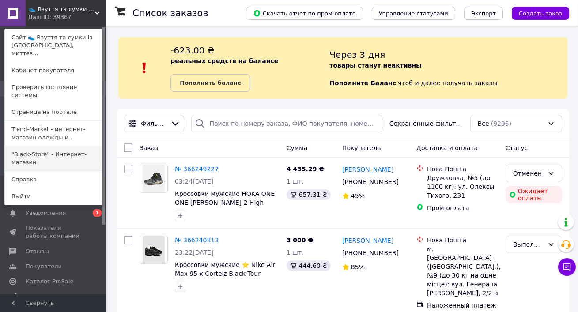
click at [40, 146] on link ""Black-Store" - Интернет-магазин" at bounding box center [53, 158] width 97 height 25
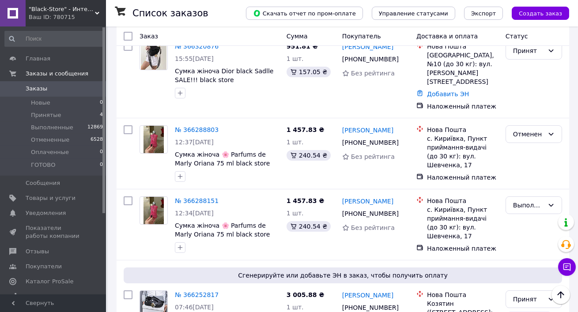
scroll to position [128, 0]
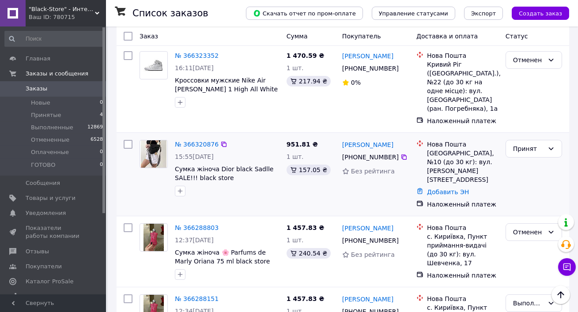
click at [190, 151] on div "№ 366320876 15:55[DATE] Сумка жіноча Dior black Sadlle SALE!!! black store" at bounding box center [227, 168] width 112 height 64
click at [186, 146] on link "№ 366320876" at bounding box center [197, 144] width 44 height 7
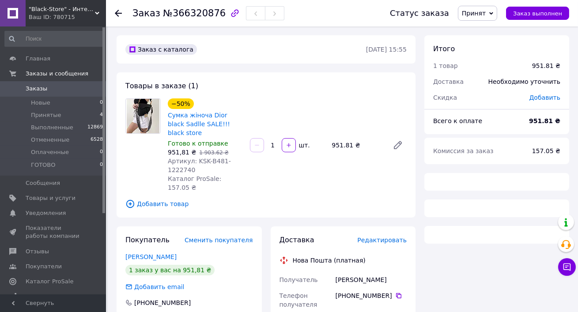
scroll to position [84, 0]
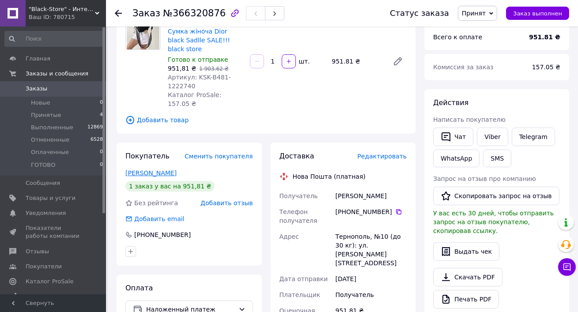
click at [137, 169] on link "[PERSON_NAME]" at bounding box center [150, 172] width 51 height 7
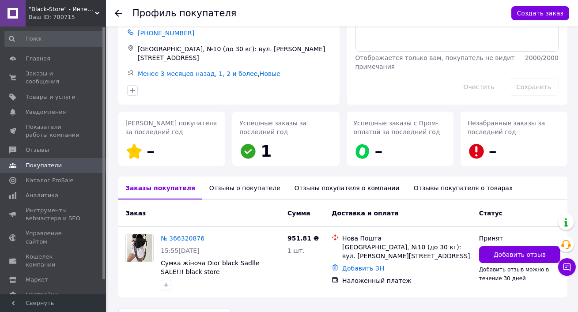
click at [228, 188] on div "Отзывы о покупателе" at bounding box center [244, 187] width 85 height 23
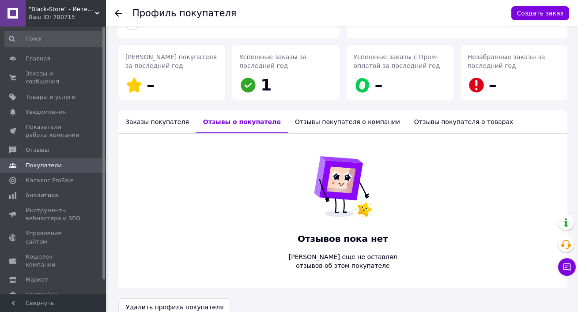
scroll to position [130, 0]
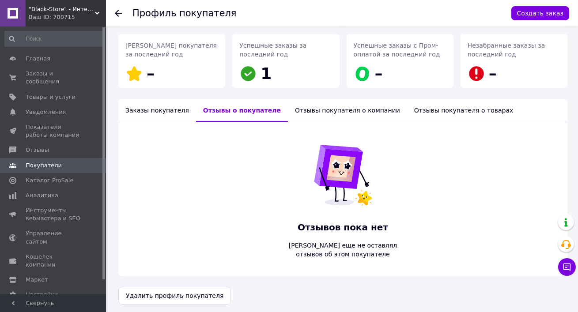
click at [144, 100] on div "Заказы покупателя" at bounding box center [157, 110] width 78 height 23
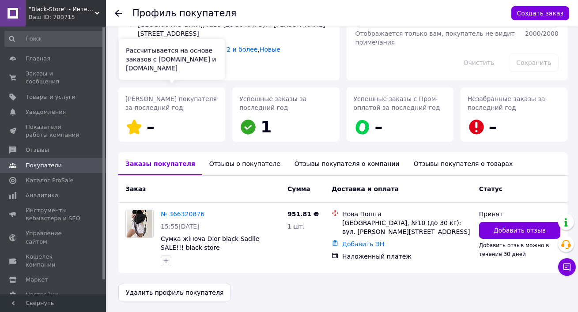
scroll to position [73, 0]
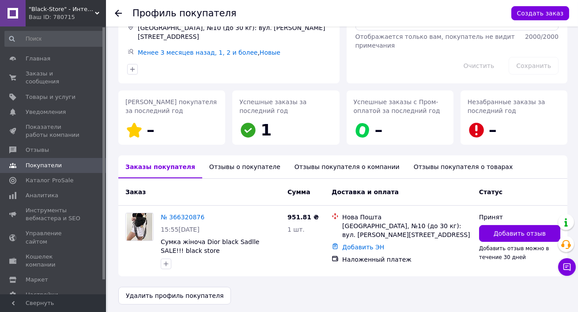
click at [244, 169] on div "Отзывы о покупателе" at bounding box center [244, 166] width 85 height 23
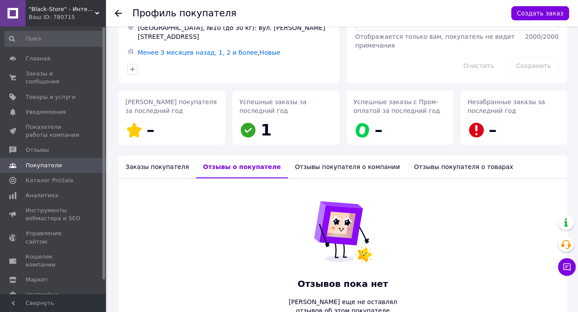
scroll to position [130, 0]
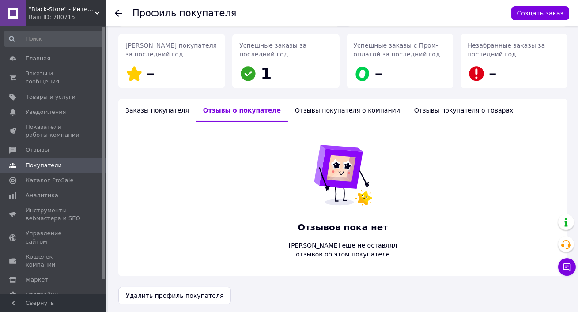
click at [296, 101] on div "Отзывы покупателя о компании" at bounding box center [347, 110] width 119 height 23
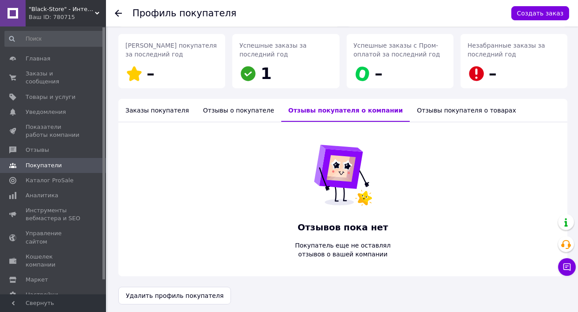
click at [137, 109] on div "Заказы покупателя" at bounding box center [157, 110] width 78 height 23
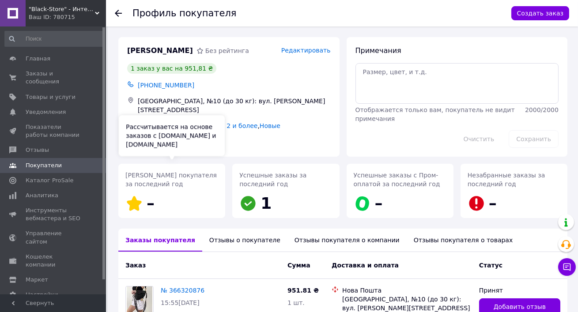
scroll to position [73, 0]
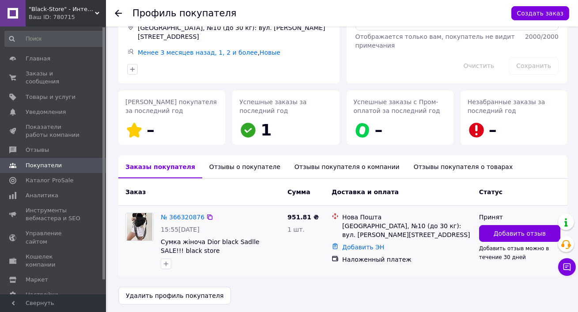
click at [506, 244] on div "Добавить отзыв можно в течение 30 дней" at bounding box center [519, 253] width 81 height 18
click at [498, 229] on span "Добавить отзыв" at bounding box center [519, 233] width 52 height 9
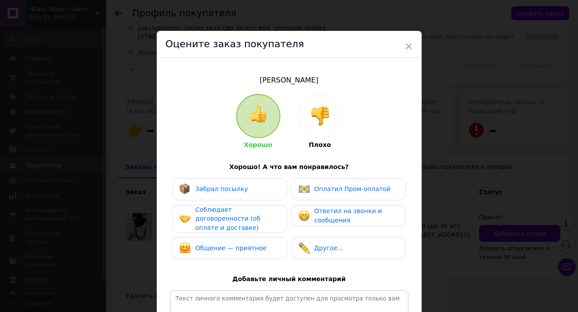
click at [328, 132] on div at bounding box center [319, 115] width 43 height 43
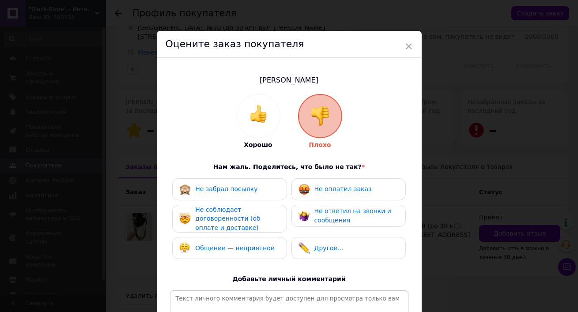
click at [333, 214] on div "Не ответил на звонки и сообщения" at bounding box center [356, 216] width 84 height 18
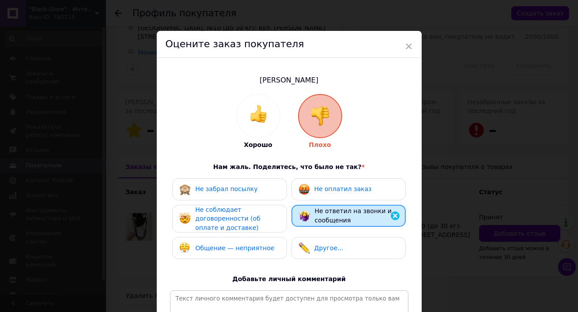
scroll to position [117, 0]
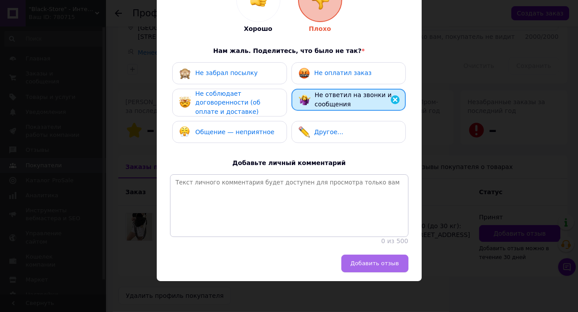
click at [360, 260] on span "Добавить отзыв" at bounding box center [374, 263] width 49 height 7
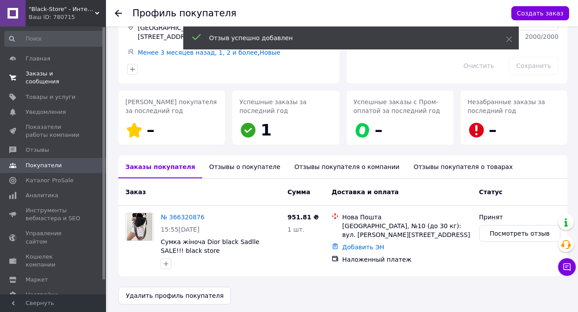
click at [37, 78] on span "Заказы и сообщения" at bounding box center [54, 78] width 56 height 16
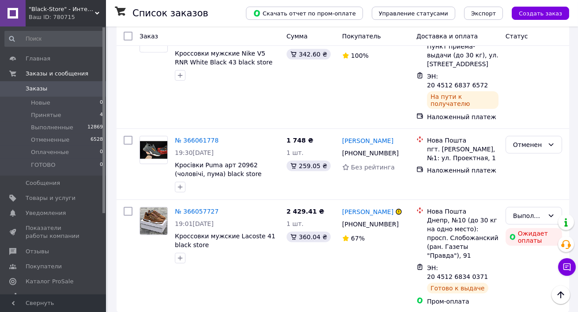
scroll to position [1509, 0]
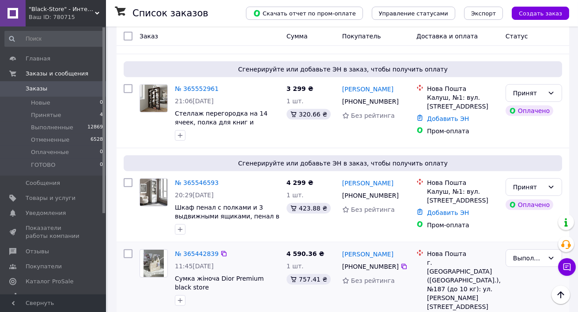
scroll to position [1617, 0]
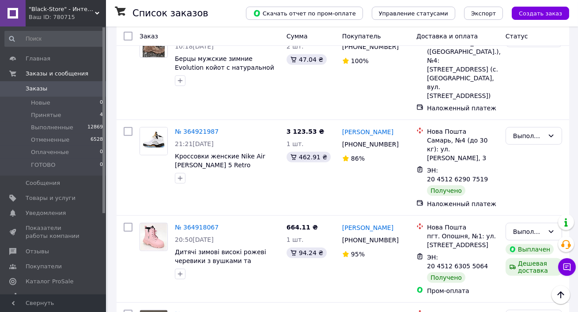
scroll to position [1592, 0]
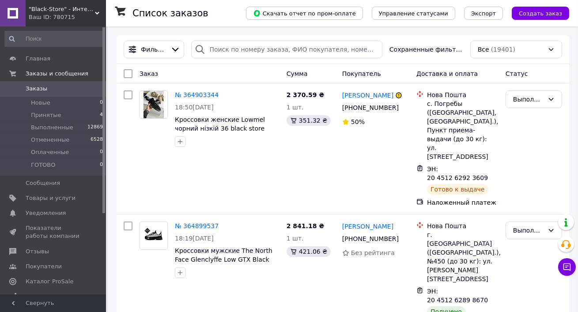
scroll to position [20, 0]
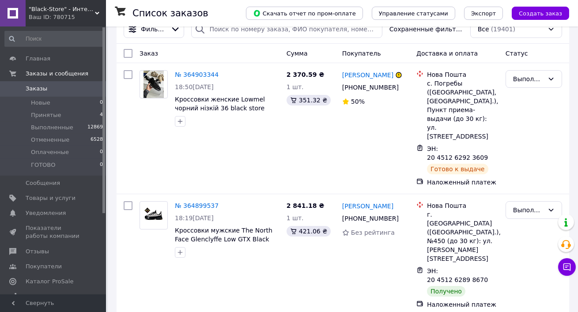
click at [49, 86] on span "Заказы" at bounding box center [54, 89] width 56 height 8
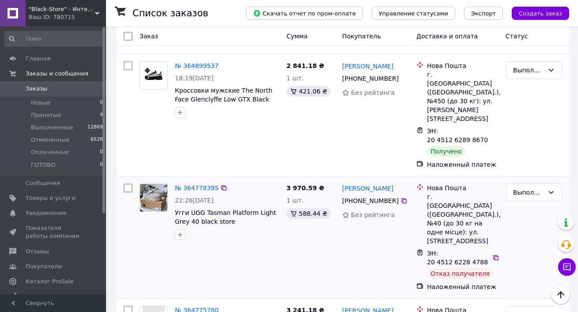
scroll to position [176, 0]
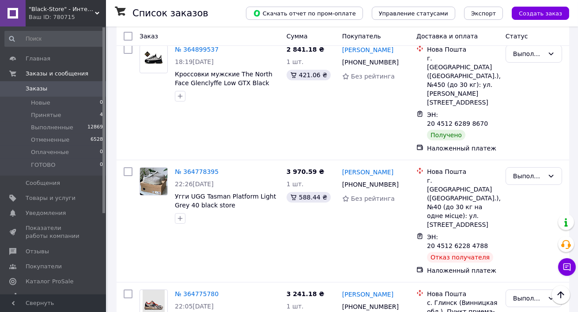
click at [71, 15] on div "Ваш ID: 780715" at bounding box center [67, 17] width 77 height 8
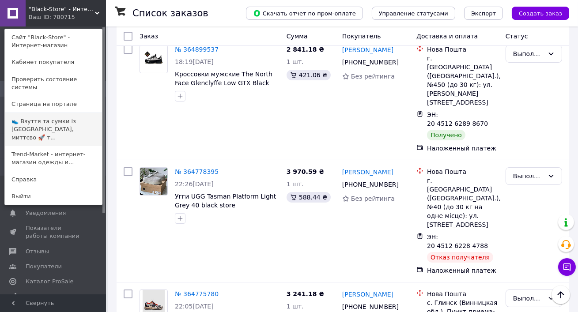
click at [36, 121] on link "👟 Взуття та сумки із Польщі, миттєво 🚀 т..." at bounding box center [53, 129] width 97 height 33
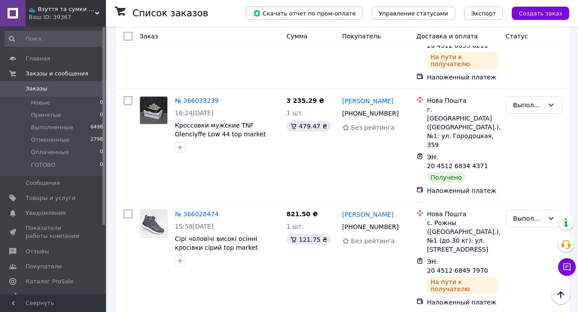
scroll to position [551, 0]
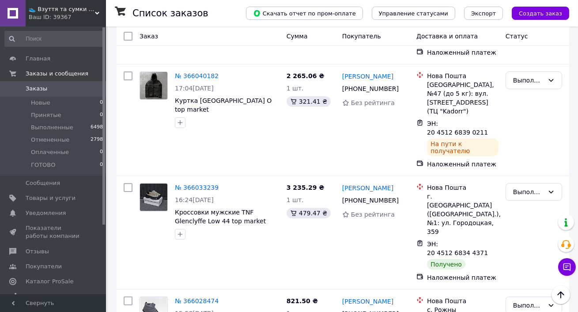
click at [62, 16] on div "Ваш ID: 39367" at bounding box center [67, 17] width 77 height 8
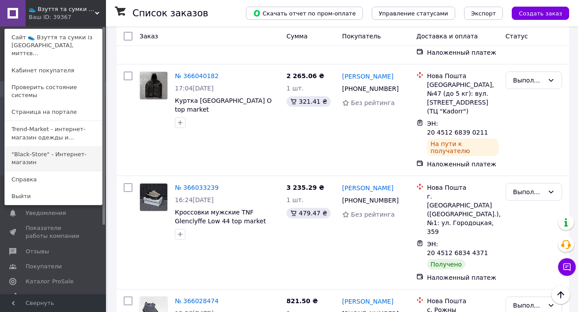
click at [59, 146] on link ""Black-Store" - Интернет-магазин" at bounding box center [53, 158] width 97 height 25
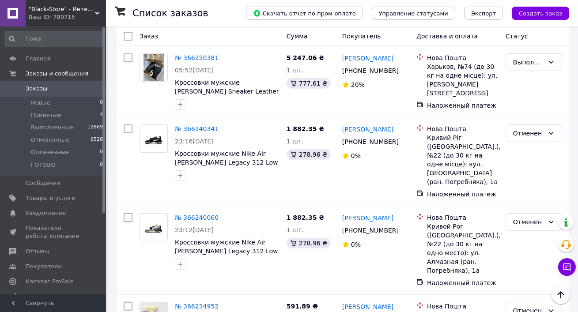
scroll to position [724, 0]
click at [57, 15] on div "Ваш ID: 780715" at bounding box center [67, 17] width 77 height 8
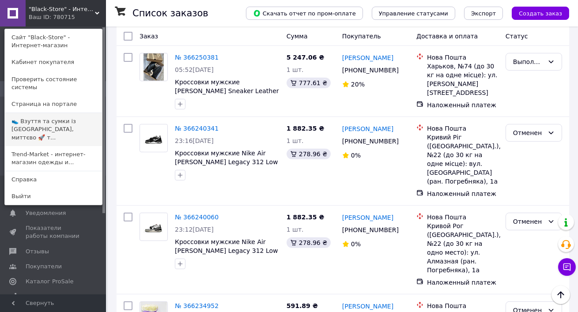
click at [53, 117] on link "👟 Взуття та сумки із [GEOGRAPHIC_DATA], миттєво 🚀 т..." at bounding box center [53, 129] width 97 height 33
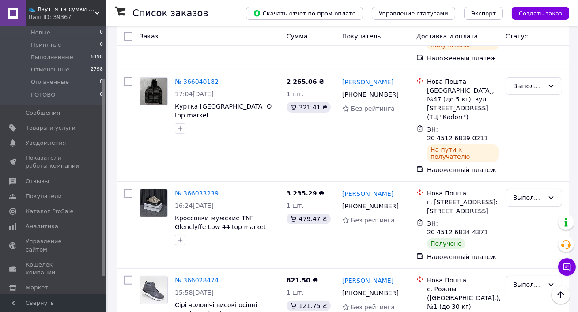
scroll to position [754, 0]
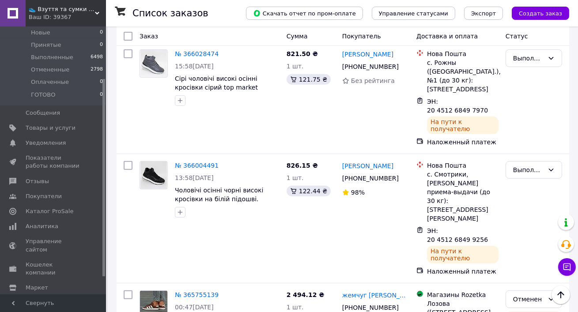
click at [67, 11] on span "👟 Взуття та сумки із Польщі, миттєво 🚀 та без предоплат" at bounding box center [62, 9] width 66 height 8
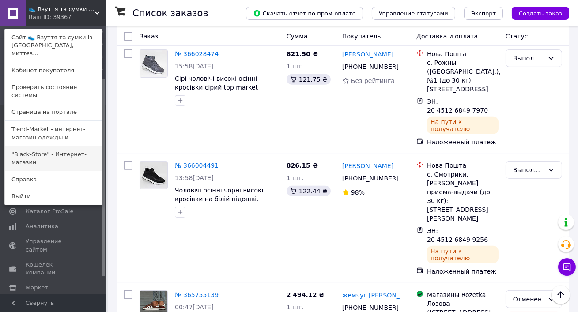
click at [33, 146] on link ""Black-Store" - Интернет-магазин" at bounding box center [53, 158] width 97 height 25
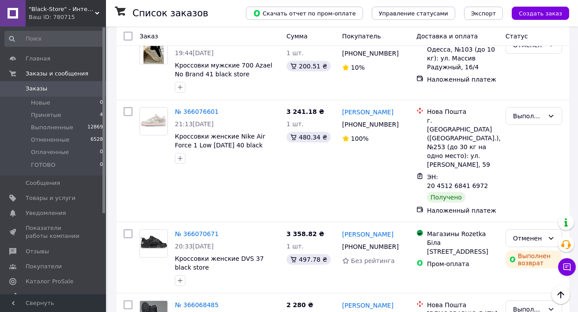
scroll to position [1509, 0]
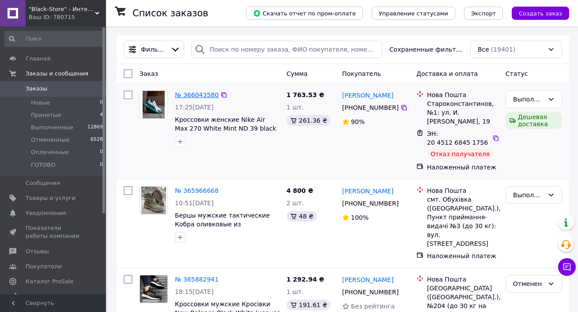
click at [203, 95] on link "№ 366043580" at bounding box center [197, 94] width 44 height 7
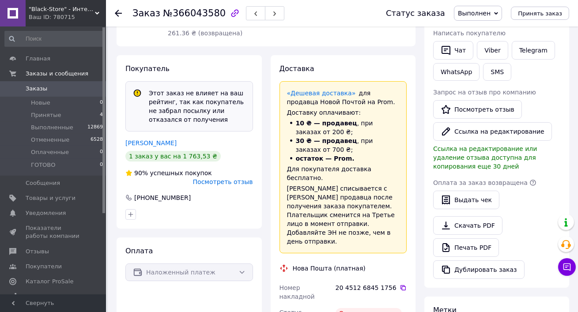
scroll to position [192, 0]
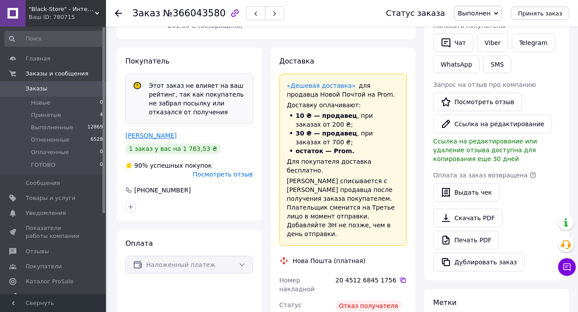
click at [152, 132] on link "[PERSON_NAME]" at bounding box center [150, 135] width 51 height 7
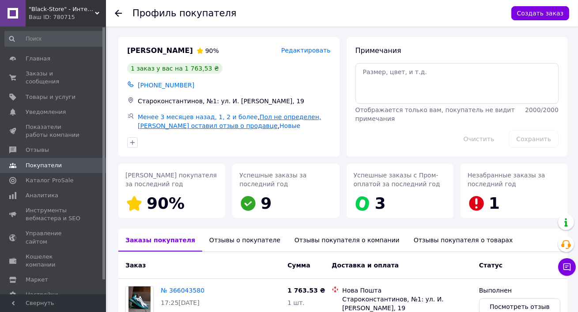
scroll to position [76, 0]
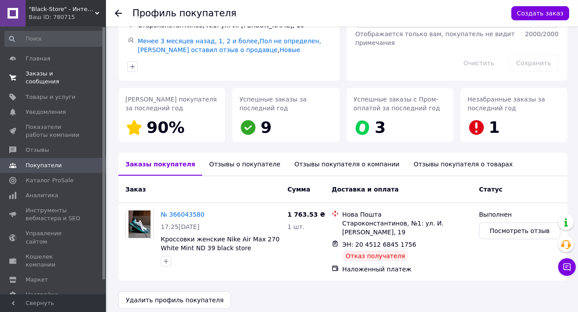
click at [49, 75] on span "Заказы и сообщения" at bounding box center [54, 78] width 56 height 16
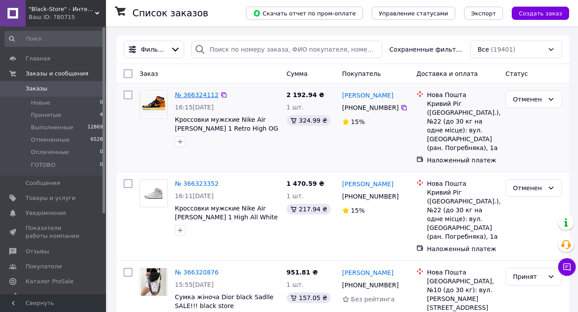
click at [183, 98] on link "№ 366324112" at bounding box center [197, 94] width 44 height 7
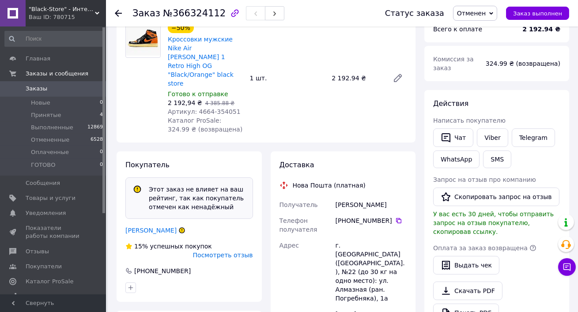
scroll to position [106, 0]
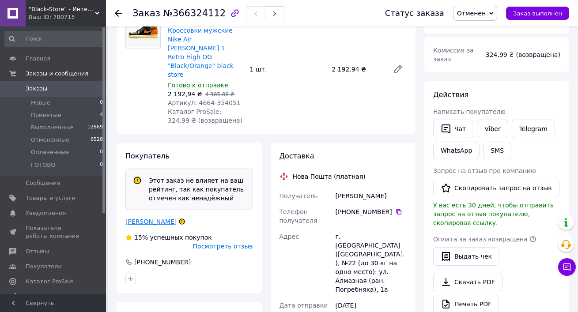
click at [154, 218] on link "[PERSON_NAME]" at bounding box center [150, 221] width 51 height 7
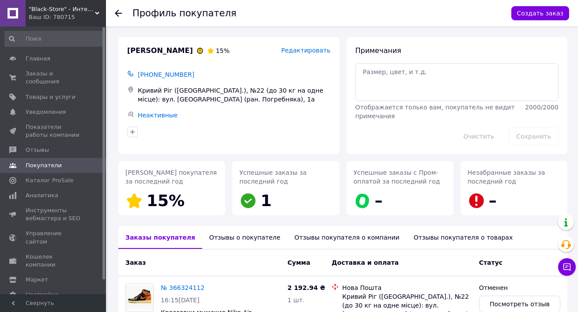
click at [116, 12] on icon at bounding box center [118, 13] width 7 height 7
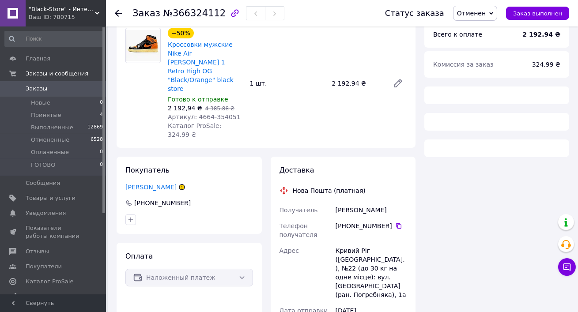
scroll to position [91, 0]
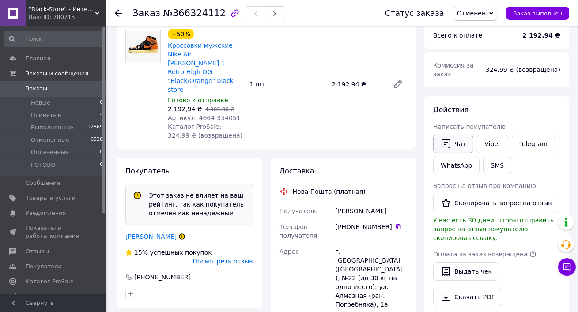
click at [461, 146] on button "Чат" at bounding box center [453, 144] width 40 height 19
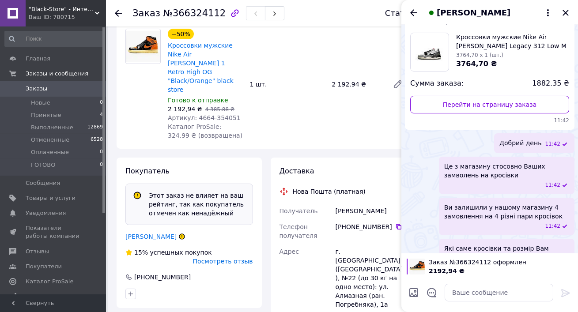
scroll to position [75, 0]
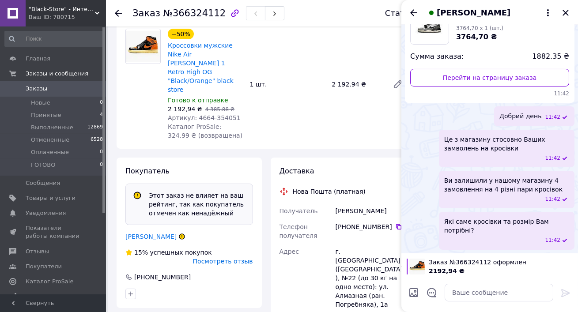
click at [484, 12] on span "Мыкола Бойченко" at bounding box center [473, 12] width 74 height 11
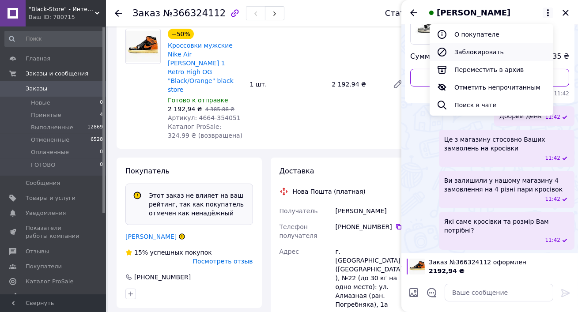
click at [470, 45] on button "Заблокировать" at bounding box center [491, 52] width 124 height 18
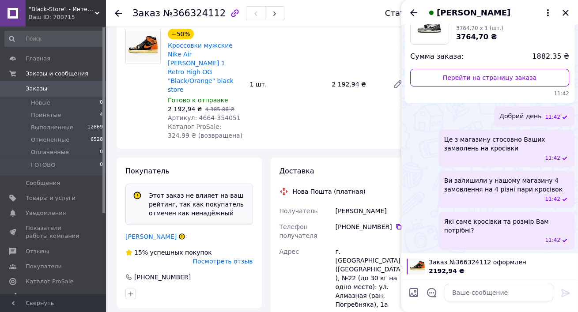
scroll to position [52, 0]
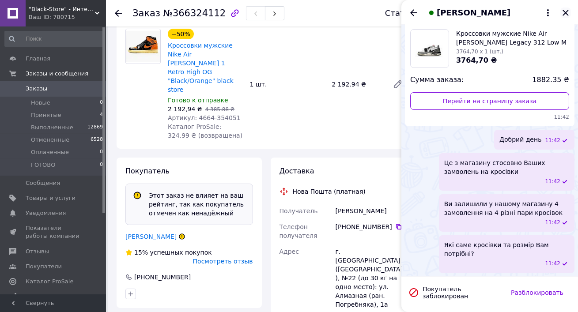
click at [565, 13] on icon "Закрыть" at bounding box center [565, 13] width 6 height 6
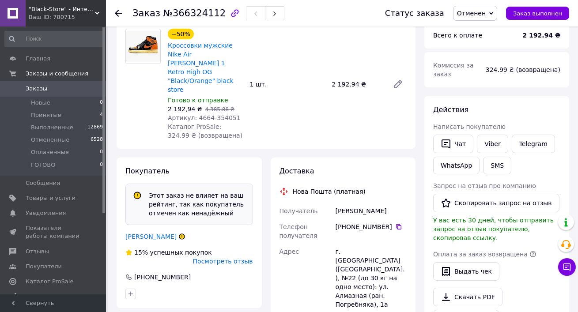
click at [21, 88] on span at bounding box center [13, 89] width 26 height 8
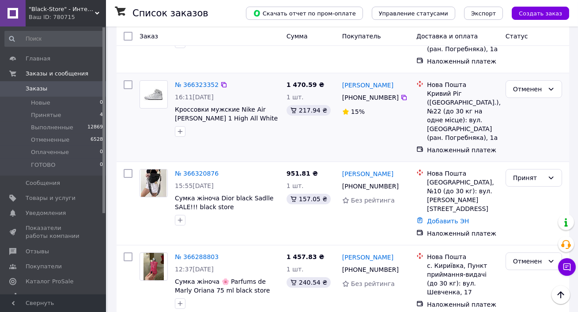
scroll to position [110, 0]
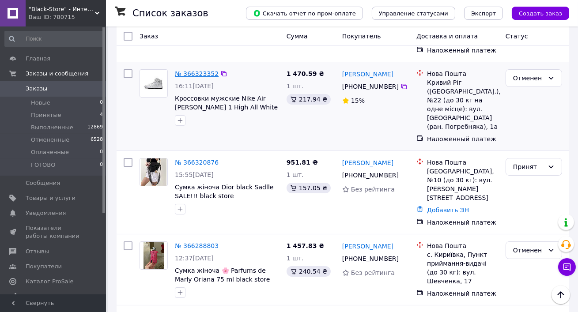
click at [193, 71] on link "№ 366323352" at bounding box center [197, 73] width 44 height 7
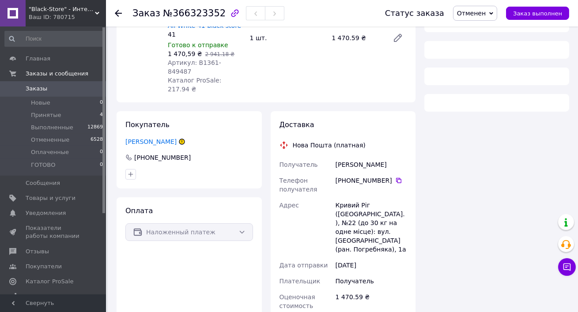
scroll to position [137, 0]
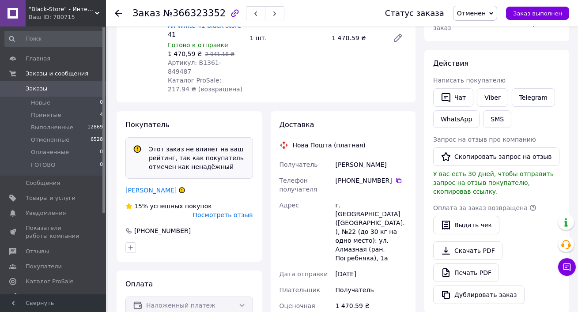
click at [143, 187] on link "[PERSON_NAME]" at bounding box center [150, 190] width 51 height 7
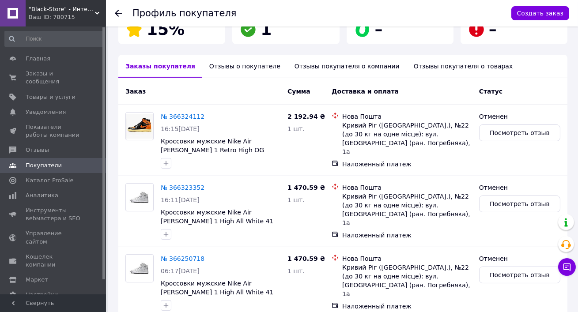
scroll to position [203, 0]
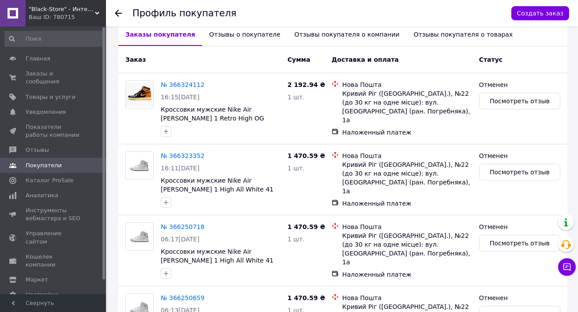
click at [218, 37] on div "Отзывы о покупателе" at bounding box center [244, 34] width 85 height 23
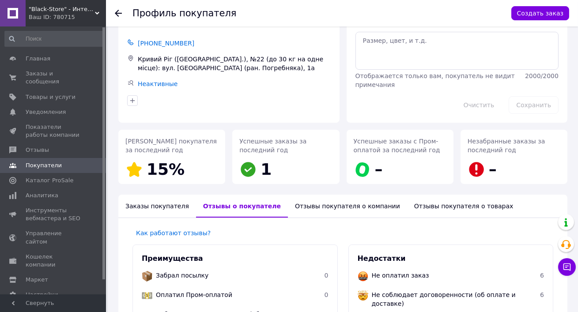
scroll to position [0, 0]
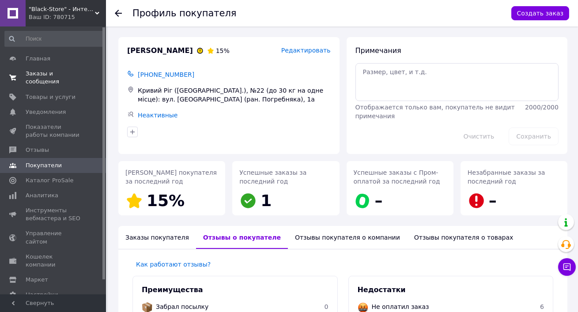
click at [48, 74] on span "Заказы и сообщения" at bounding box center [54, 78] width 56 height 16
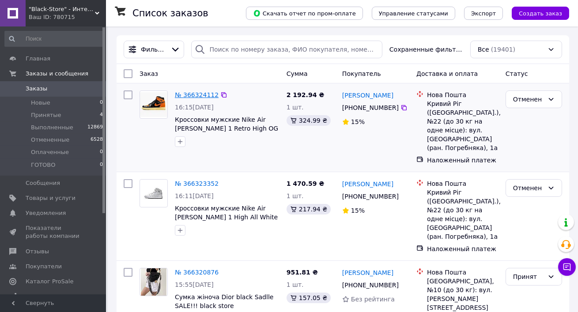
click at [179, 97] on link "№ 366324112" at bounding box center [197, 94] width 44 height 7
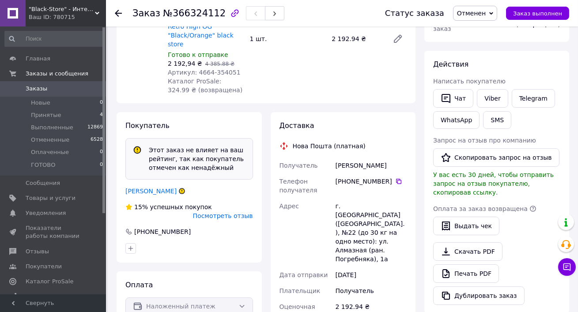
scroll to position [147, 0]
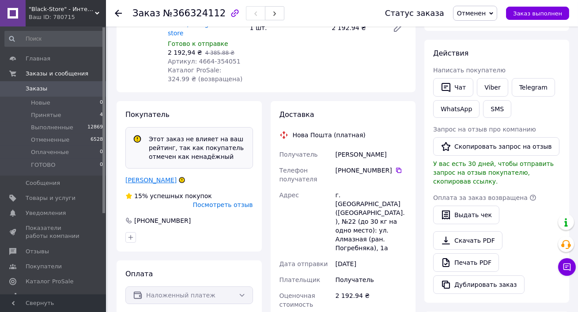
click at [152, 176] on link "[PERSON_NAME]" at bounding box center [150, 179] width 51 height 7
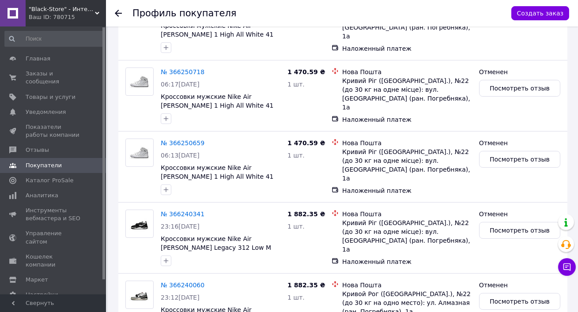
scroll to position [428, 0]
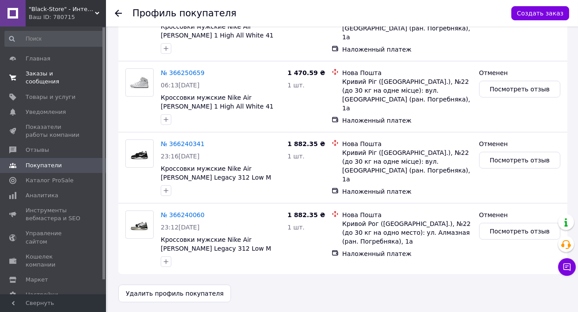
click at [56, 80] on span "Заказы и сообщения" at bounding box center [54, 78] width 56 height 16
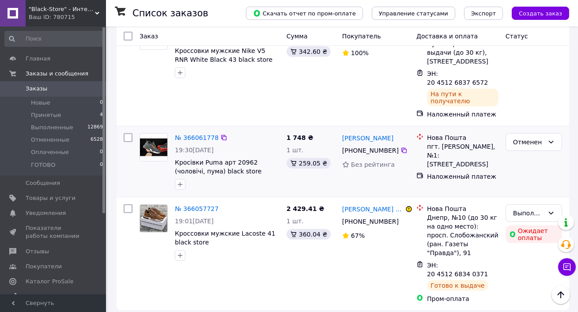
scroll to position [1498, 0]
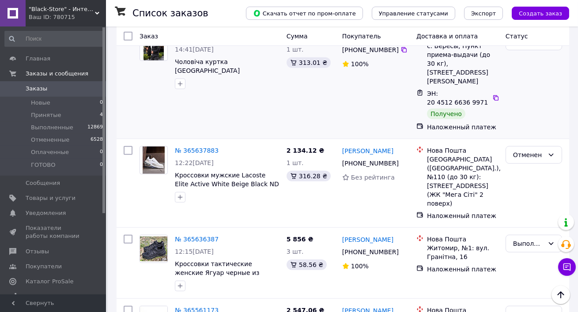
scroll to position [1213, 0]
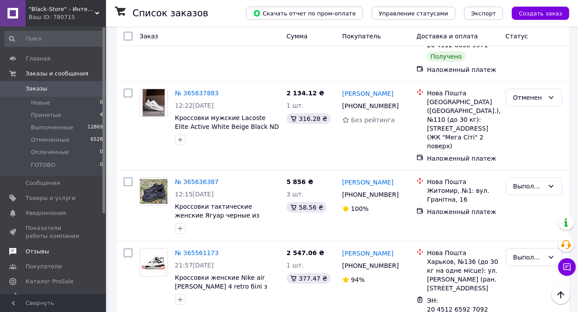
click at [49, 248] on span "Отзывы" at bounding box center [54, 252] width 56 height 8
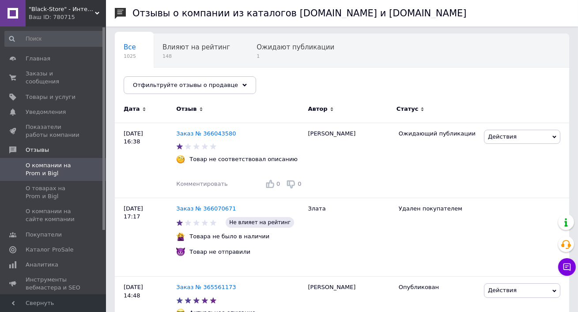
scroll to position [74, 0]
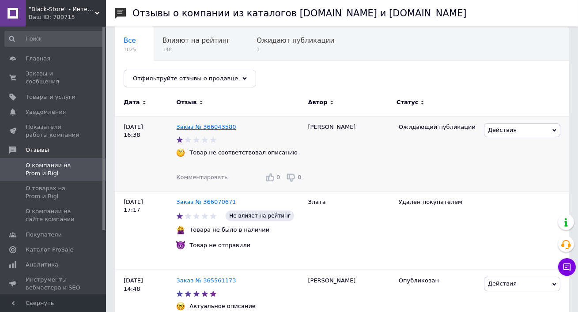
click at [223, 124] on link "Заказ № 366043580" at bounding box center [206, 127] width 60 height 7
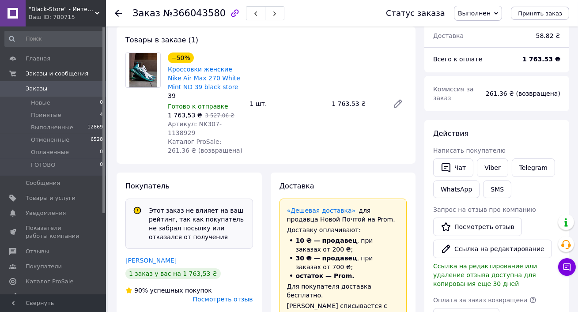
scroll to position [124, 0]
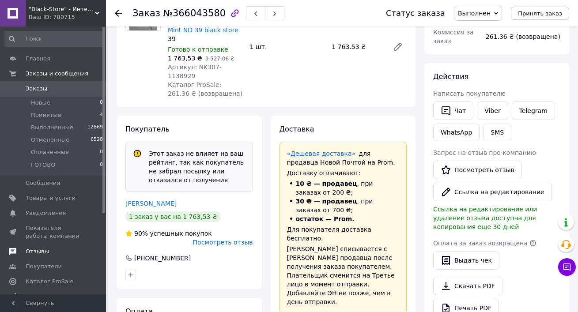
click at [50, 252] on span "Отзывы" at bounding box center [54, 252] width 56 height 8
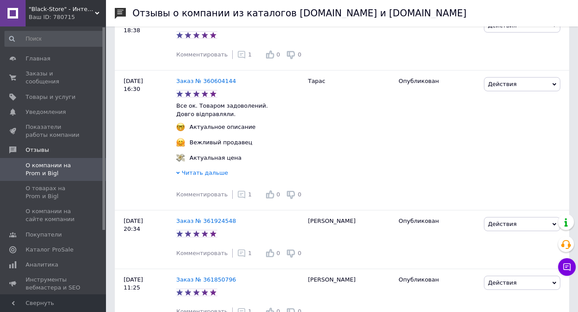
scroll to position [1857, 0]
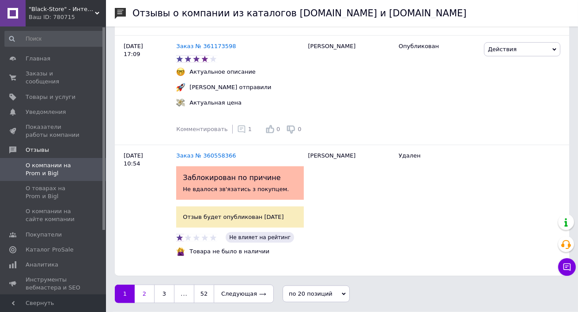
click at [143, 290] on link "2" at bounding box center [144, 294] width 19 height 19
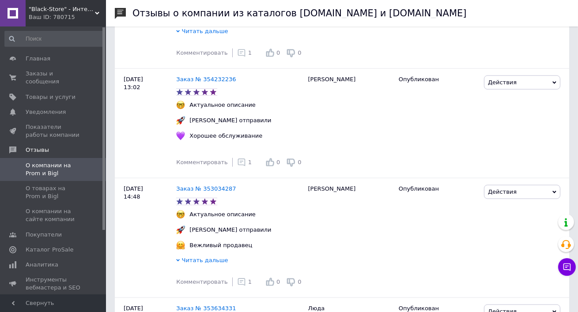
scroll to position [1983, 0]
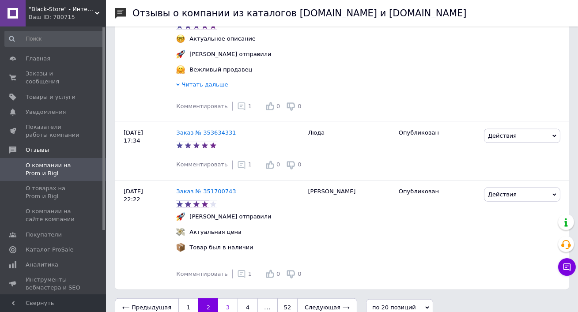
click at [228, 298] on link "3" at bounding box center [227, 307] width 19 height 19
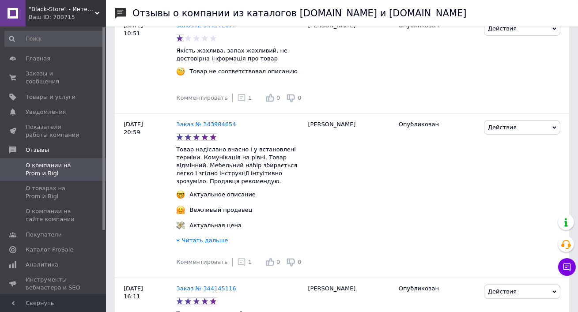
scroll to position [1291, 0]
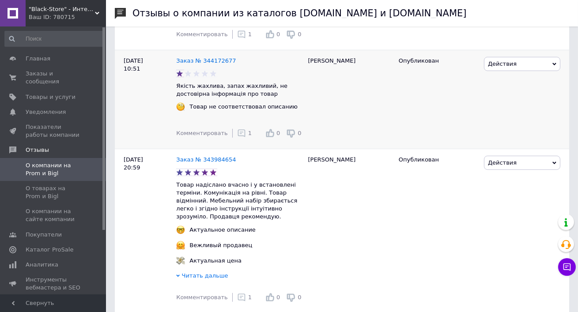
click at [248, 130] on span "1" at bounding box center [250, 133] width 4 height 7
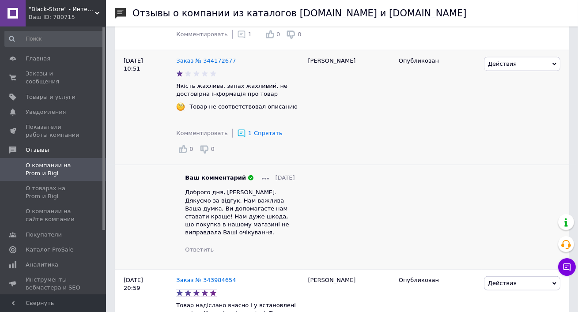
click at [220, 189] on span "Доброго дня, [PERSON_NAME]. Дякуємо за відгук. Нам важлива Ваша думка, Ви допом…" at bounding box center [237, 212] width 104 height 47
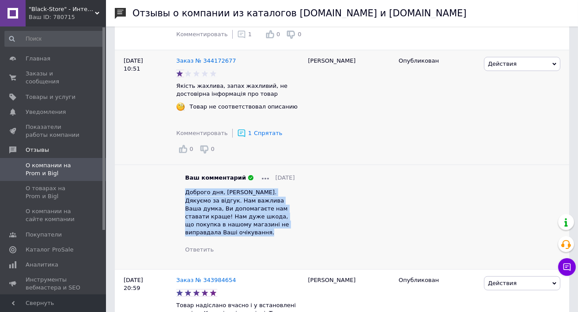
click at [220, 189] on span "Доброго дня, Станіслав. Дякуємо за відгук. Нам важлива Ваша думка, Ви допомагає…" at bounding box center [237, 212] width 104 height 47
copy span "Доброго дня, Станіслав. Дякуємо за відгук. Нам важлива Ваша думка, Ви допомагає…"
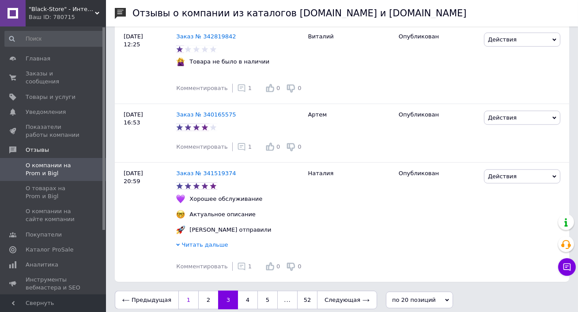
click at [185, 299] on link "1" at bounding box center [188, 300] width 20 height 19
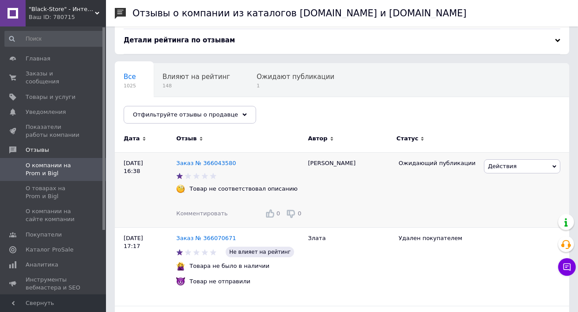
scroll to position [43, 0]
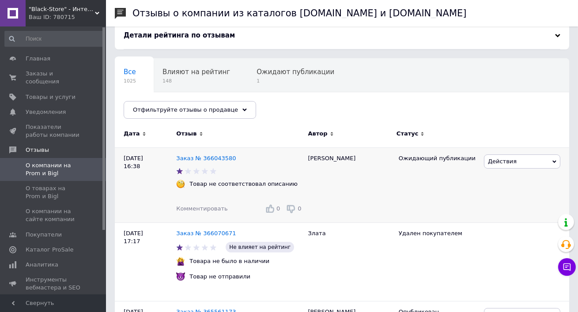
click at [202, 209] on span "Комментировать" at bounding box center [201, 208] width 51 height 7
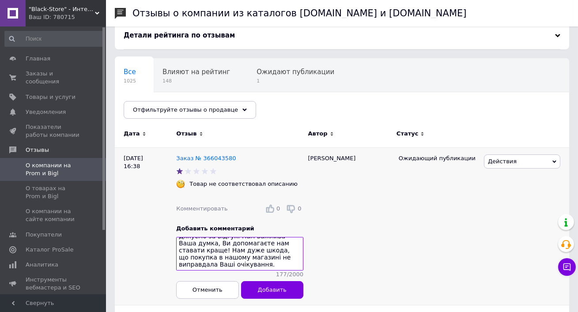
scroll to position [0, 0]
drag, startPoint x: 221, startPoint y: 241, endPoint x: 249, endPoint y: 241, distance: 28.2
click at [249, 241] on textarea "Доброго дня, Станіслав. Дякуємо за відгук. Нам важлива Ваша думка, Ви допомагає…" at bounding box center [239, 254] width 127 height 34
drag, startPoint x: 200, startPoint y: 249, endPoint x: 278, endPoint y: 255, distance: 78.4
click at [278, 255] on textarea "Доброго дня, Володимир. Дякуємо за відгук. Нам важлива Ваша думка, Ви допомагає…" at bounding box center [239, 254] width 127 height 34
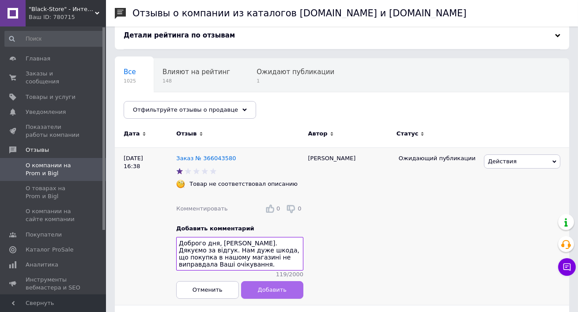
type textarea "Доброго дня, Володимир. Дякуємо за відгук. Нам дуже шкода, що покупка в нашому …"
click at [280, 287] on span "Добавить" at bounding box center [272, 289] width 29 height 7
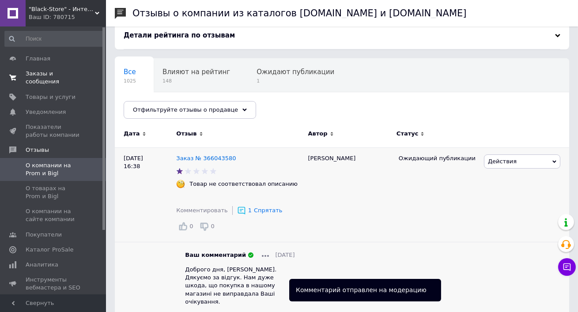
click at [60, 71] on span "Заказы и сообщения" at bounding box center [54, 78] width 56 height 16
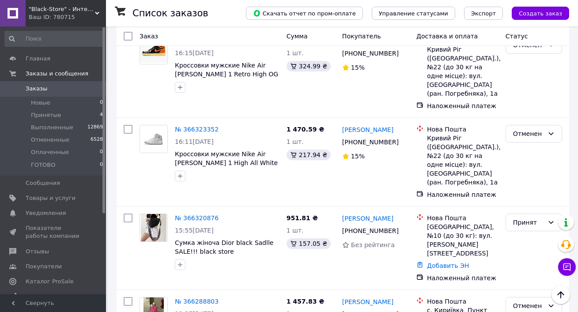
scroll to position [24, 0]
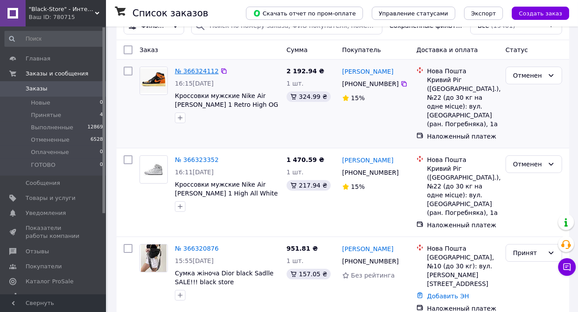
click at [193, 69] on link "№ 366324112" at bounding box center [197, 71] width 44 height 7
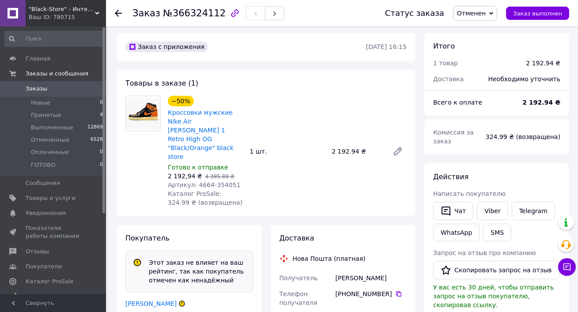
click at [45, 88] on span "Заказы" at bounding box center [54, 89] width 56 height 8
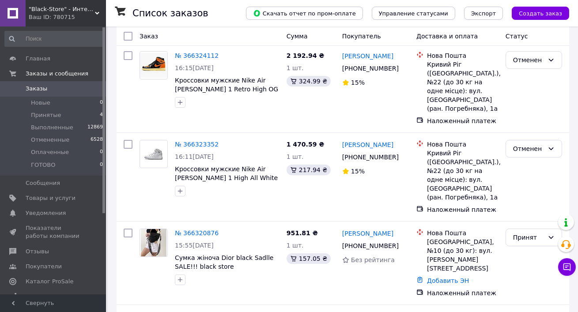
scroll to position [57, 0]
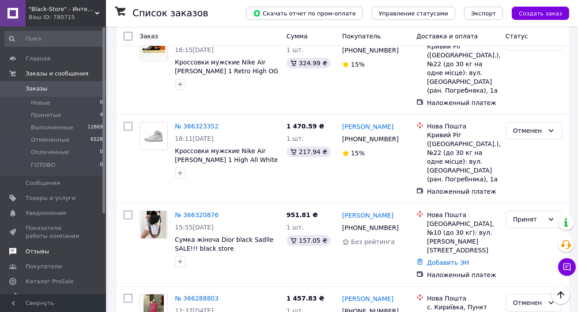
click at [48, 256] on link "Отзывы" at bounding box center [54, 251] width 108 height 15
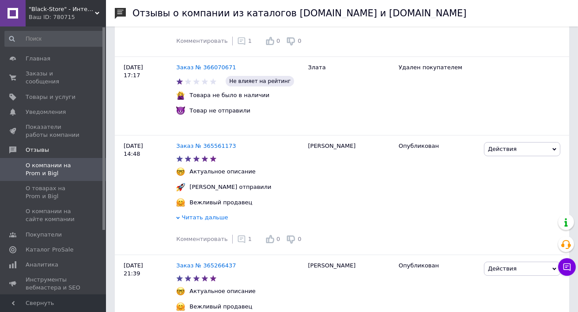
scroll to position [287, 0]
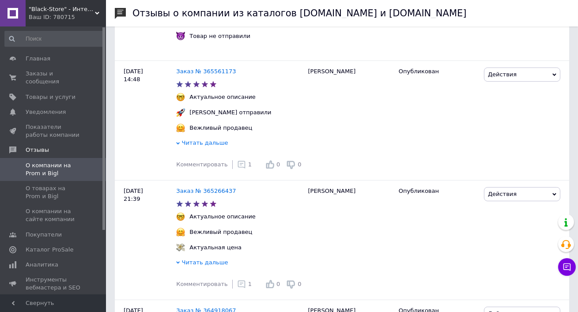
click at [61, 14] on div "Ваш ID: 780715" at bounding box center [67, 17] width 77 height 8
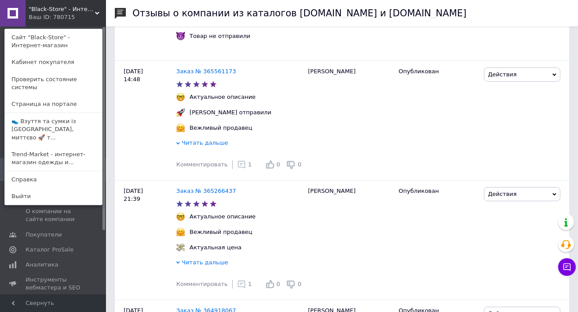
click at [61, 14] on div "Ваш ID: 780715" at bounding box center [47, 17] width 37 height 8
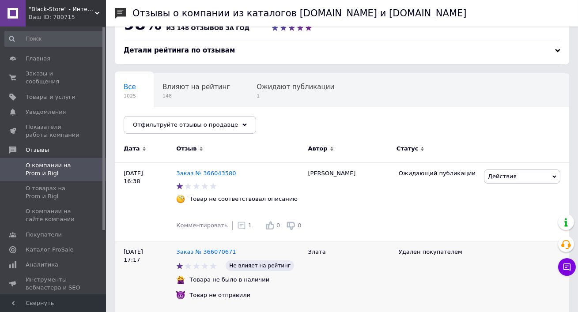
scroll to position [0, 0]
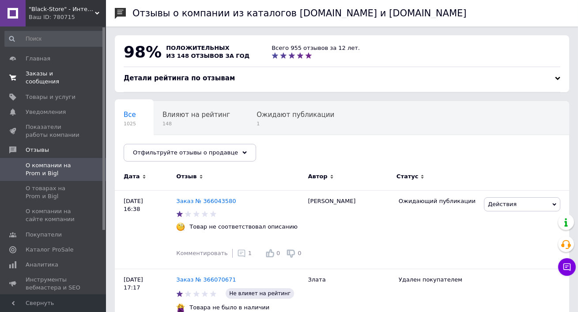
click at [30, 68] on link "Заказы и сообщения 0 0" at bounding box center [54, 77] width 108 height 23
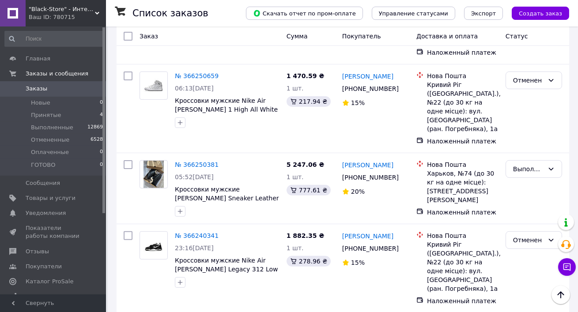
scroll to position [618, 0]
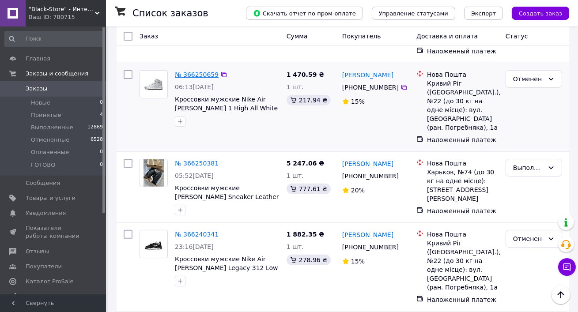
click at [194, 71] on link "№ 366250659" at bounding box center [197, 74] width 44 height 7
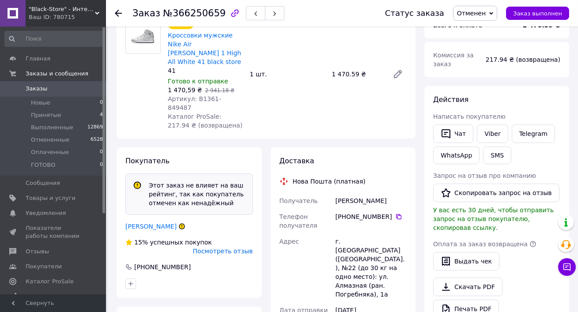
scroll to position [101, 0]
click at [156, 222] on link "[PERSON_NAME]" at bounding box center [150, 225] width 51 height 7
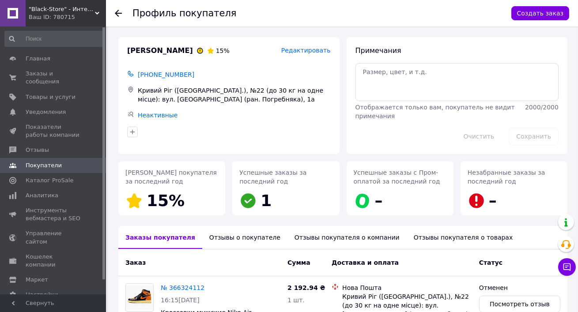
click at [219, 230] on div "Отзывы о покупателе" at bounding box center [244, 237] width 85 height 23
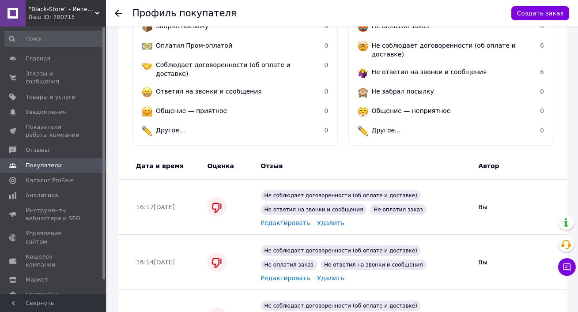
scroll to position [340, 0]
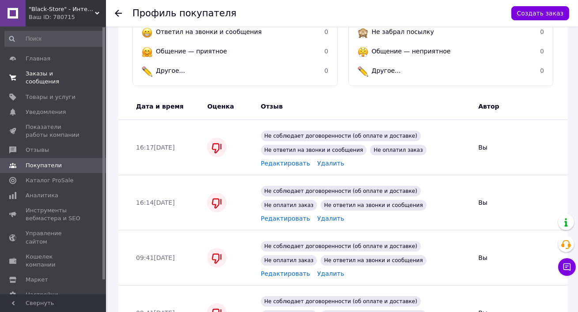
click at [53, 71] on span "Заказы и сообщения" at bounding box center [54, 78] width 56 height 16
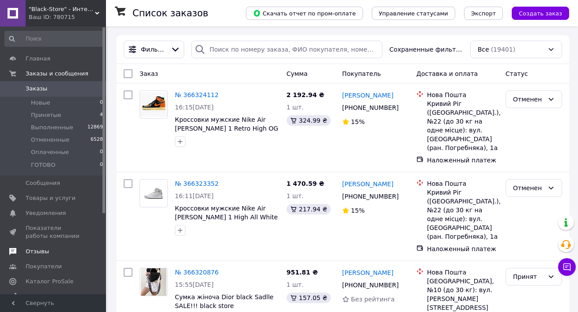
click at [53, 257] on link "Отзывы" at bounding box center [54, 251] width 108 height 15
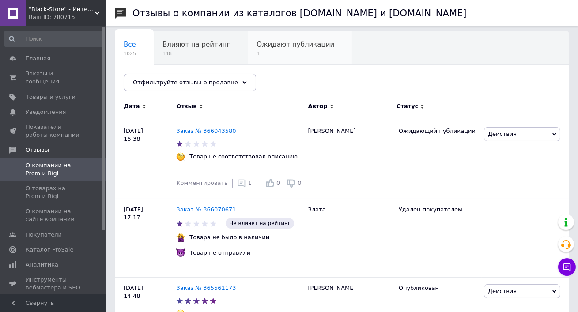
scroll to position [70, 0]
click at [50, 78] on span "Заказы и сообщения" at bounding box center [54, 78] width 56 height 16
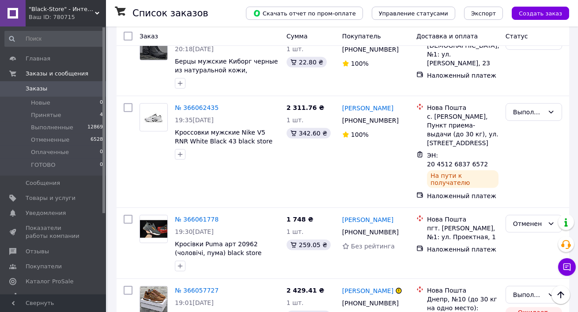
scroll to position [1509, 0]
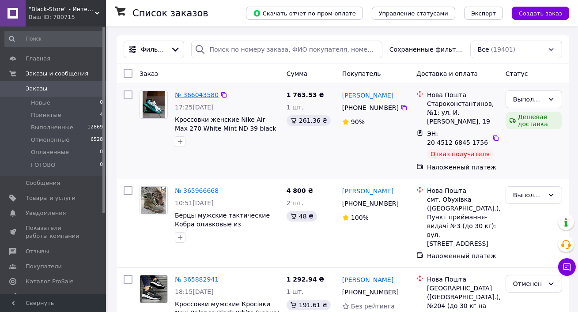
click at [187, 93] on link "№ 366043580" at bounding box center [197, 94] width 44 height 7
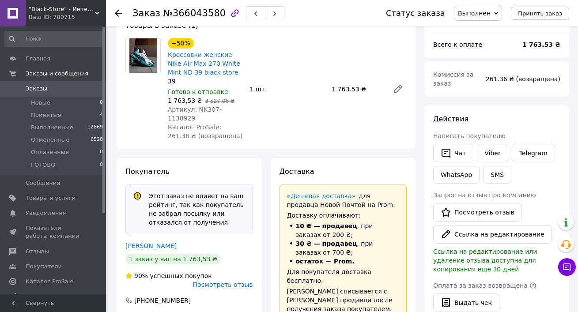
scroll to position [87, 0]
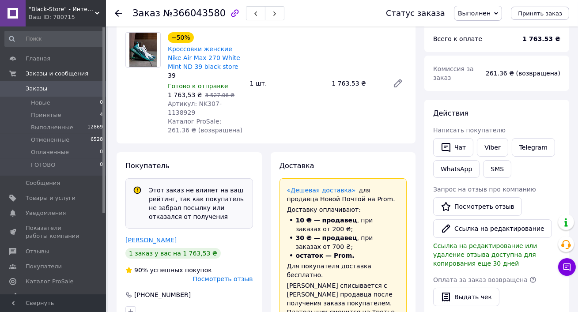
click at [145, 237] on link "Ліщук Володимир" at bounding box center [150, 240] width 51 height 7
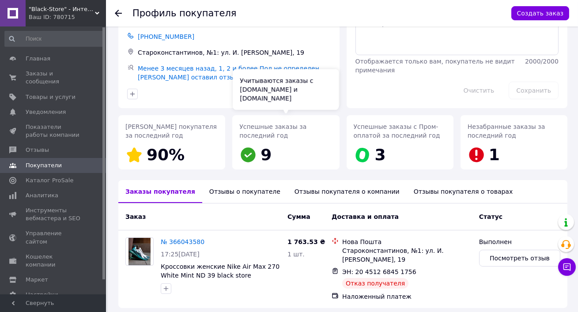
scroll to position [55, 0]
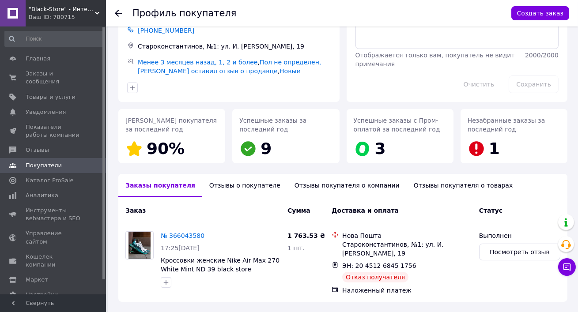
click at [225, 185] on div "Отзывы о покупателе" at bounding box center [244, 185] width 85 height 23
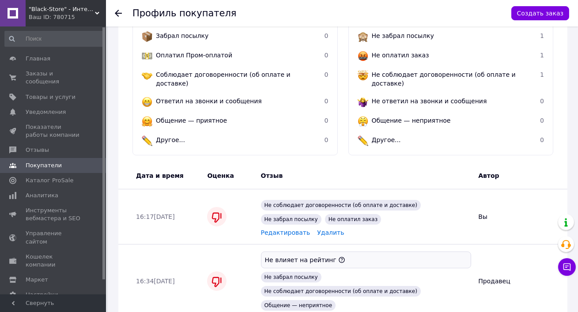
scroll to position [356, 0]
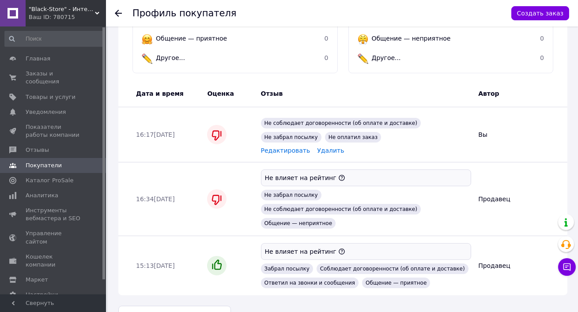
click at [287, 147] on span "Редактировать" at bounding box center [285, 150] width 49 height 7
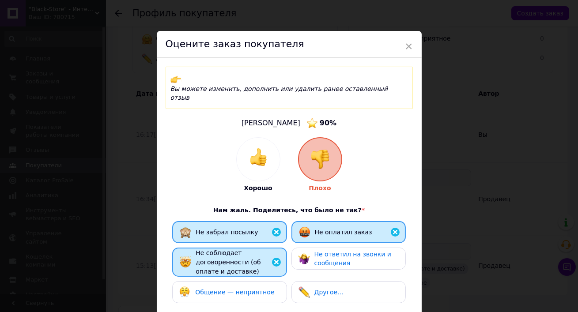
click at [243, 263] on div "Не забрал посылку Не оплатил заказ Не соблюдает договоренности (об оплате и дос…" at bounding box center [289, 264] width 238 height 86
click at [241, 289] on span "Общение — неприятное" at bounding box center [234, 292] width 79 height 7
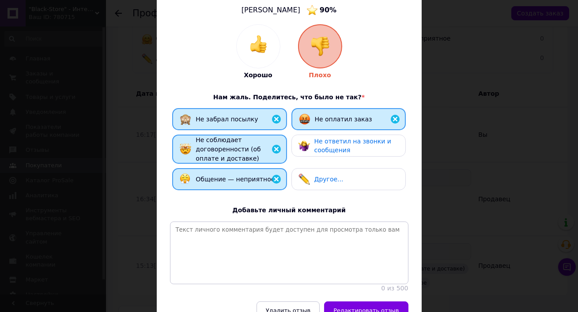
scroll to position [143, 0]
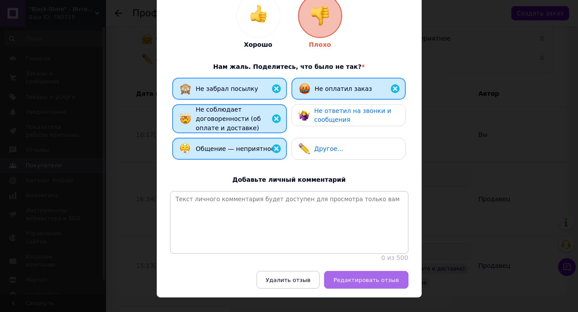
click at [367, 277] on span "Редактировать отзыв" at bounding box center [365, 280] width 65 height 7
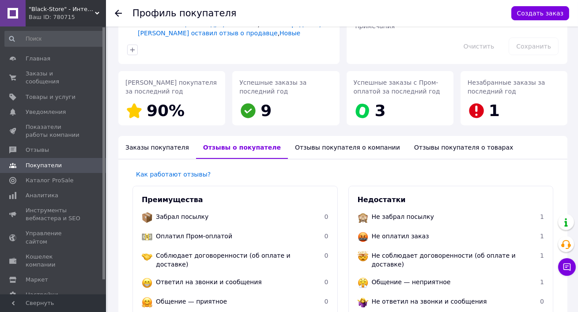
scroll to position [90, 0]
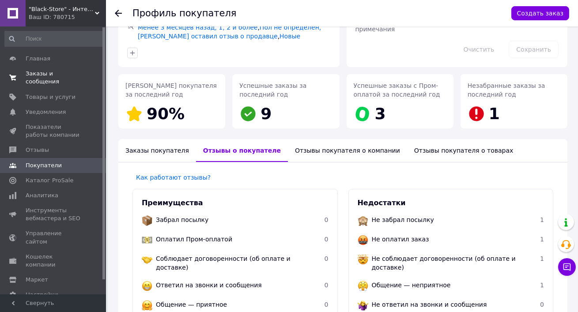
click at [62, 85] on span "Заказы и сообщения" at bounding box center [54, 78] width 56 height 16
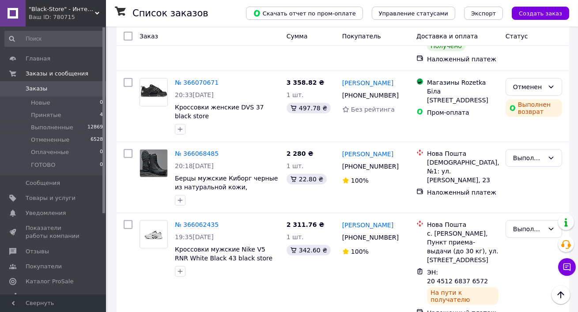
scroll to position [1150, 0]
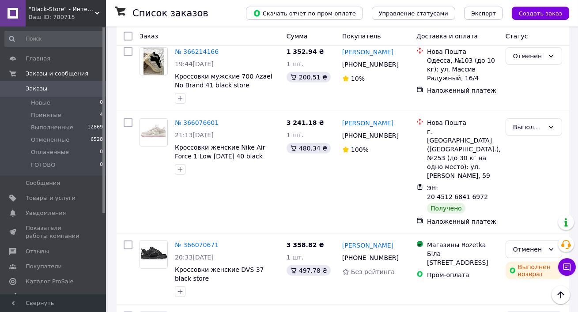
click at [51, 12] on span ""Black-Store" - Интернет-магазин" at bounding box center [62, 9] width 66 height 8
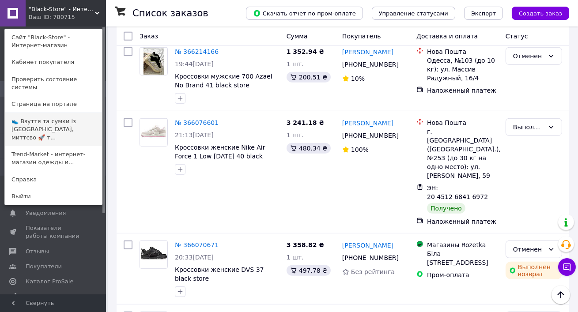
click at [31, 121] on link "👟 Взуття та сумки із [GEOGRAPHIC_DATA], миттєво 🚀 т..." at bounding box center [53, 129] width 97 height 33
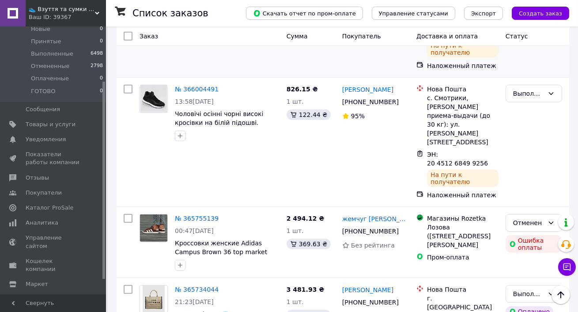
scroll to position [1127, 0]
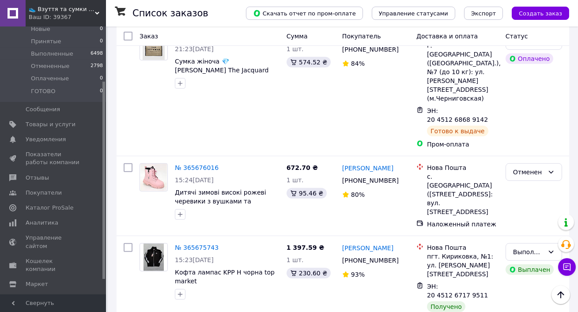
click at [50, 10] on span "👟 Взуття та сумки із [GEOGRAPHIC_DATA], миттєво 🚀 та без предоплат" at bounding box center [62, 9] width 66 height 8
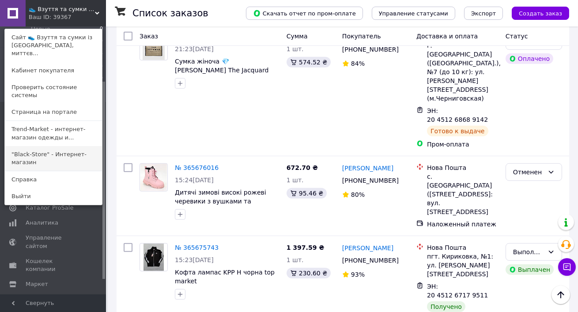
click at [37, 146] on link ""Black-Store" - Интернет-магазин" at bounding box center [53, 158] width 97 height 25
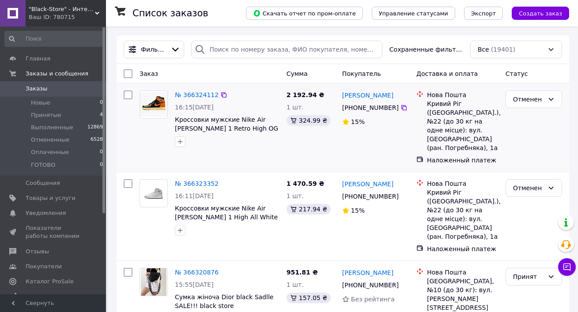
click at [195, 98] on div "№ 366324112" at bounding box center [196, 95] width 45 height 11
click at [194, 96] on link "№ 366324112" at bounding box center [197, 94] width 44 height 7
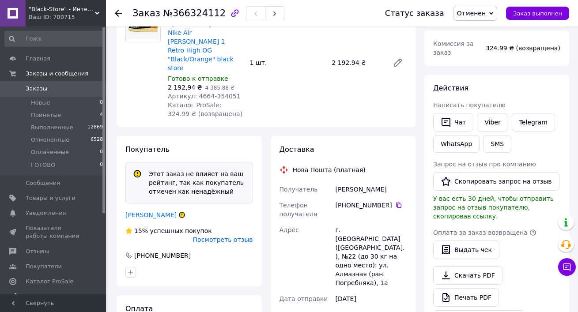
scroll to position [210, 0]
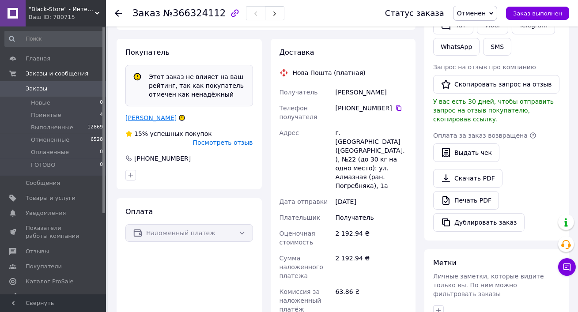
click at [164, 114] on link "[PERSON_NAME]" at bounding box center [150, 117] width 51 height 7
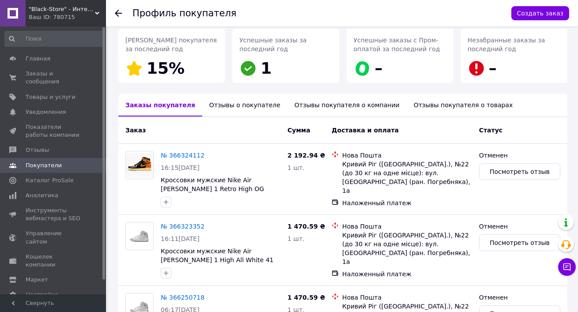
click at [234, 105] on div "Отзывы о покупателе" at bounding box center [244, 105] width 85 height 23
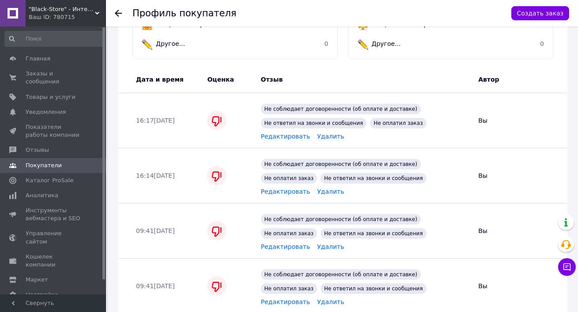
scroll to position [555, 0]
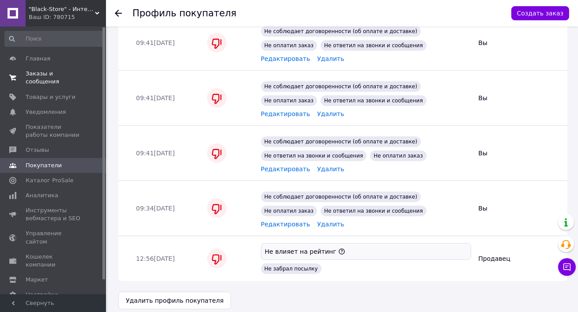
click at [46, 69] on link "Заказы и сообщения 0 0" at bounding box center [54, 77] width 108 height 23
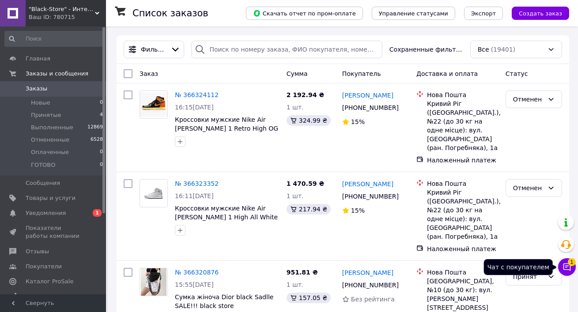
click at [568, 263] on span "1" at bounding box center [571, 262] width 8 height 8
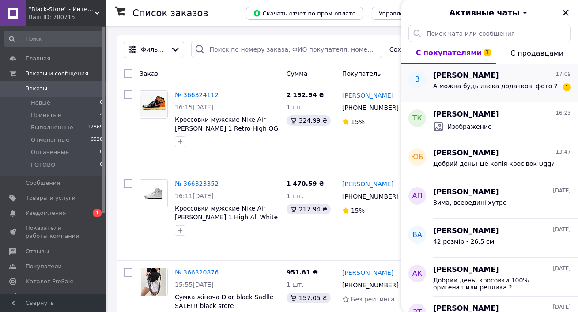
click at [479, 72] on span "[PERSON_NAME]" at bounding box center [466, 76] width 66 height 10
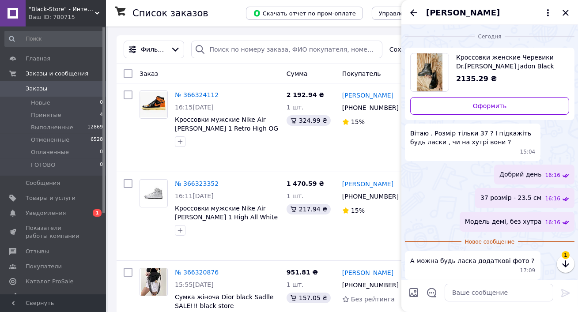
scroll to position [3, 0]
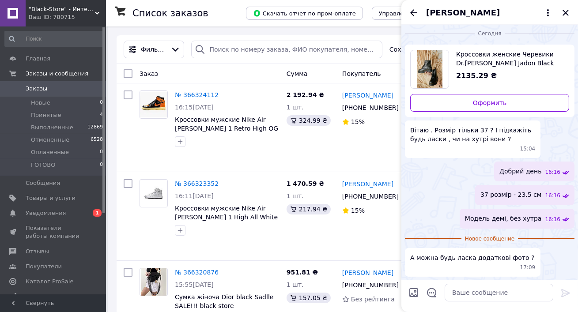
click at [409, 293] on input "Загрузить файлы" at bounding box center [413, 292] width 11 height 11
type input "C:\fakepath\[DATE] 17.21.17.jpg"
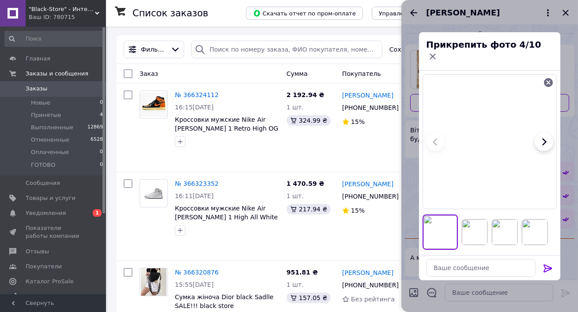
click at [548, 263] on icon at bounding box center [547, 268] width 11 height 11
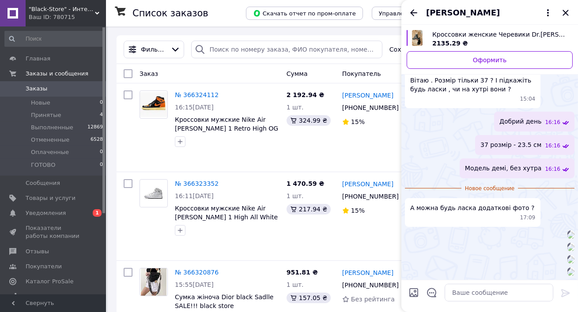
scroll to position [524, 0]
click at [65, 208] on link "Уведомления 0 1" at bounding box center [54, 213] width 108 height 15
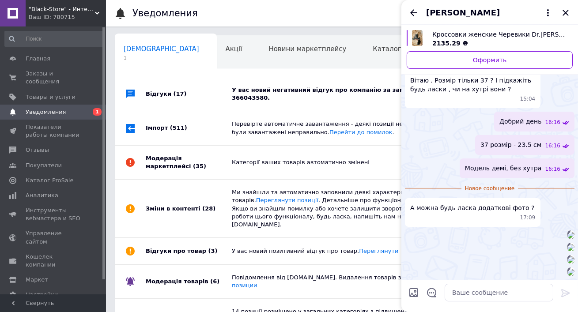
click at [250, 91] on div "У вас новий негативний відгук про компанію за замовленням 366043580." at bounding box center [352, 94] width 240 height 16
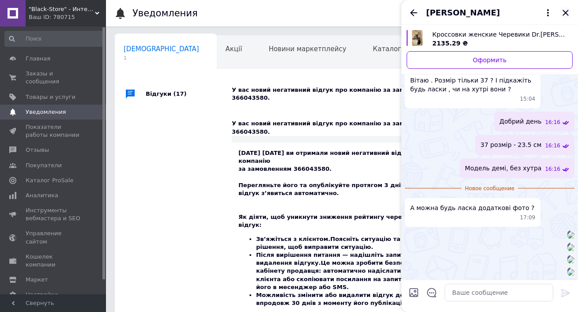
click at [567, 8] on icon "Закрыть" at bounding box center [565, 13] width 11 height 11
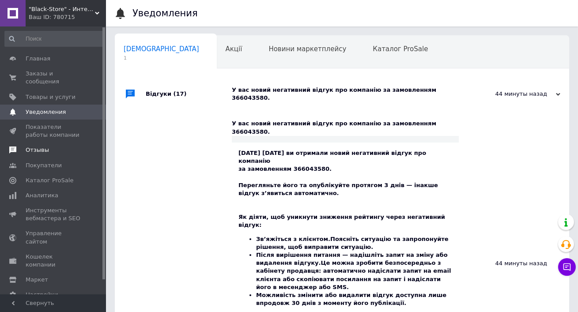
click at [39, 152] on span "Отзывы" at bounding box center [37, 150] width 23 height 8
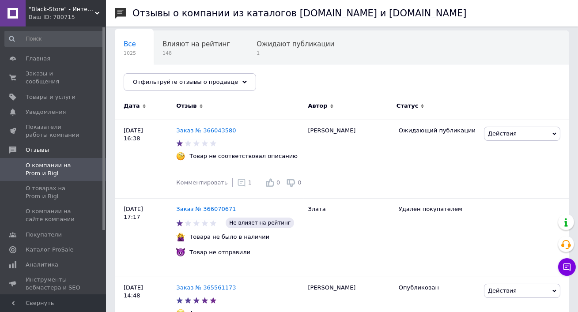
scroll to position [71, 0]
click at [53, 75] on span "Заказы и сообщения" at bounding box center [54, 78] width 56 height 16
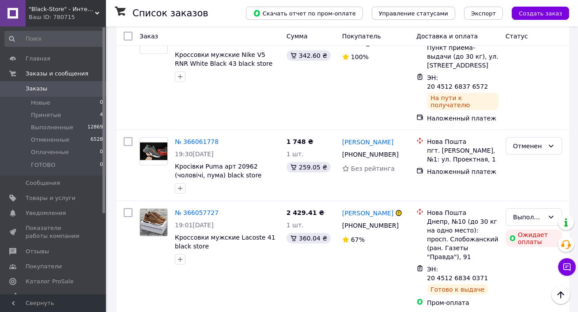
scroll to position [1509, 0]
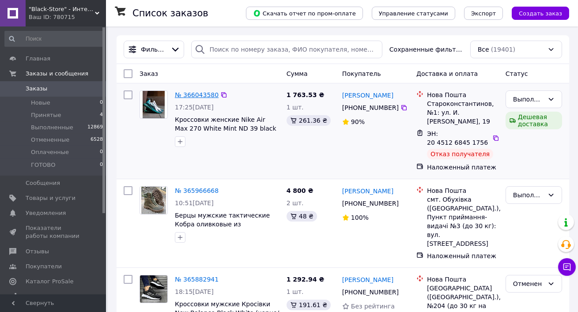
click at [193, 98] on link "№ 366043580" at bounding box center [197, 94] width 44 height 7
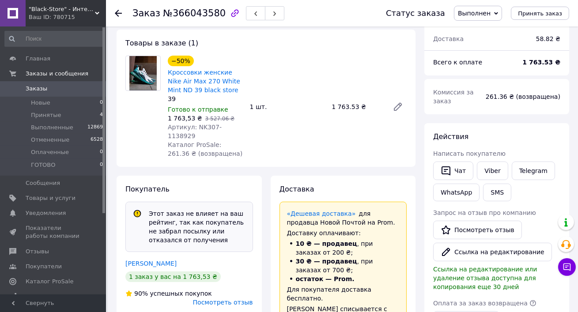
scroll to position [62, 0]
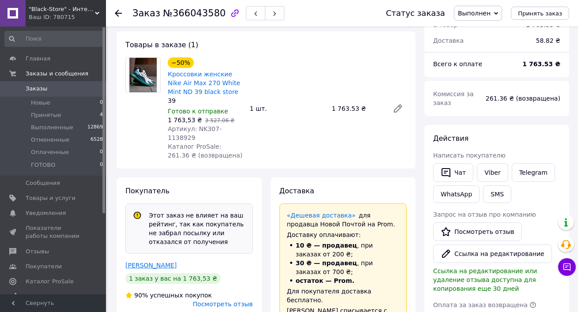
click at [150, 262] on link "Ліщук Володимир" at bounding box center [150, 265] width 51 height 7
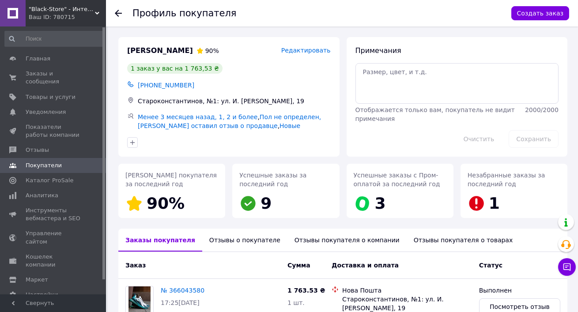
scroll to position [76, 0]
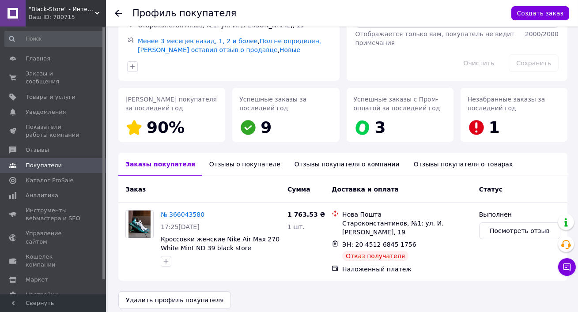
click at [225, 161] on div "Отзывы о покупателе" at bounding box center [244, 164] width 85 height 23
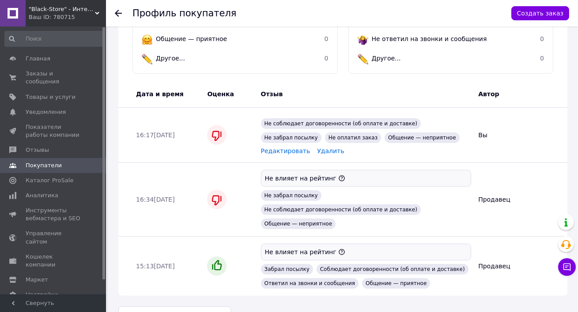
scroll to position [356, 0]
click at [57, 71] on span "Заказы и сообщения" at bounding box center [54, 78] width 56 height 16
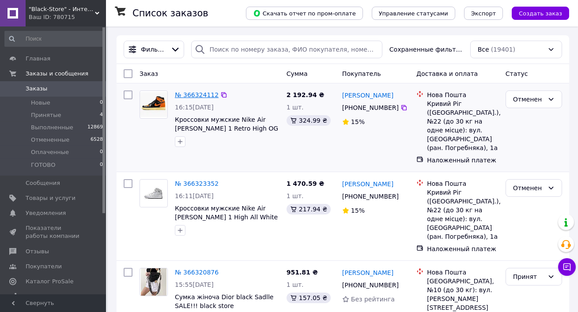
click at [194, 96] on link "№ 366324112" at bounding box center [197, 94] width 44 height 7
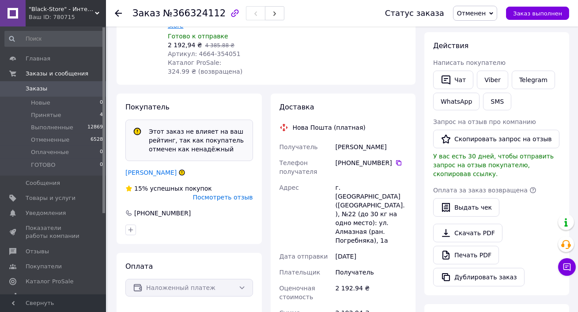
scroll to position [215, 0]
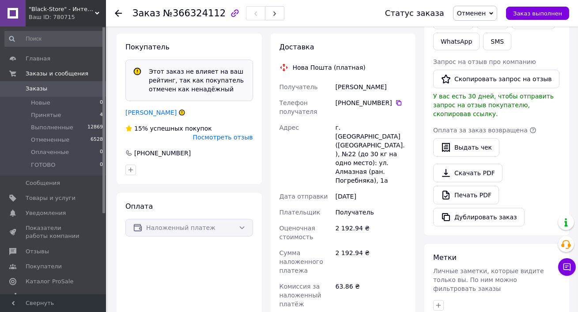
click at [158, 99] on div "Покупатель Этот заказ не влияет на ваш рейтинг, так как покупатель отмечен как …" at bounding box center [188, 109] width 145 height 150
click at [157, 109] on link "Бойченко Мыкола" at bounding box center [150, 112] width 51 height 7
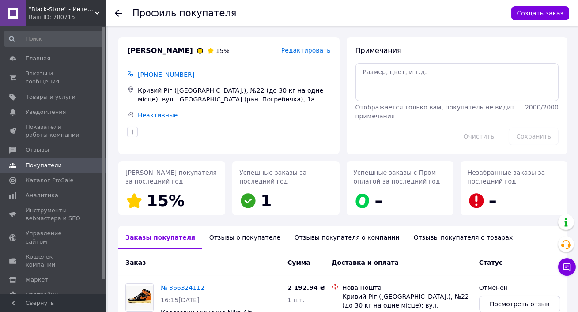
click at [232, 237] on div "Отзывы о покупателе" at bounding box center [244, 237] width 85 height 23
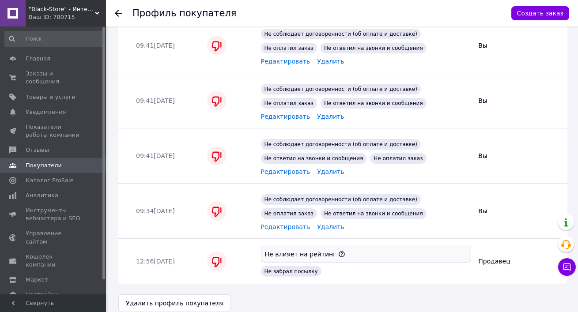
scroll to position [533, 0]
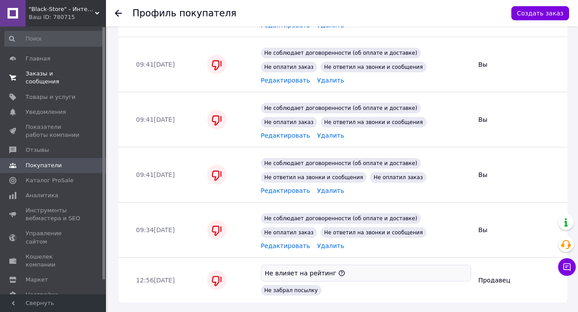
click at [32, 71] on span "Заказы и сообщения" at bounding box center [54, 78] width 56 height 16
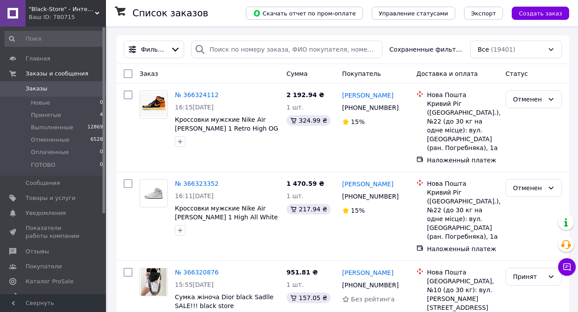
click at [71, 10] on span ""Black-Store" - Интернет-магазин" at bounding box center [62, 9] width 66 height 8
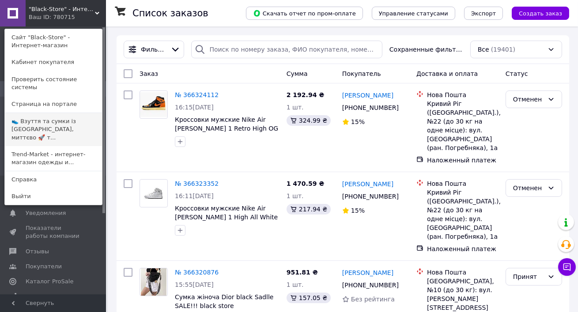
click at [38, 113] on link "👟 Взуття та сумки із [GEOGRAPHIC_DATA], миттєво 🚀 т..." at bounding box center [53, 129] width 97 height 33
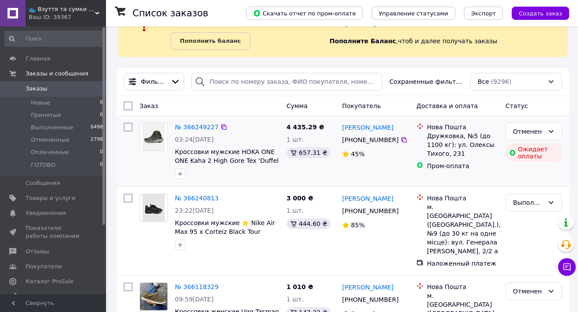
scroll to position [59, 0]
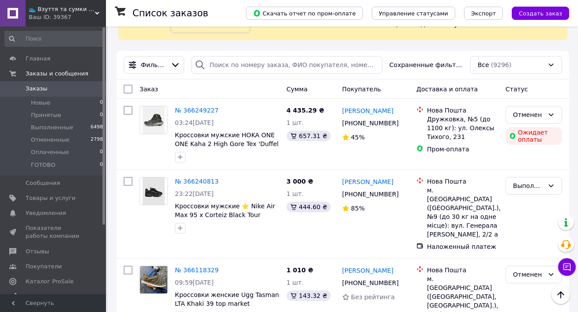
click at [32, 8] on span "👟 Взуття та сумки із [GEOGRAPHIC_DATA], миттєво 🚀 та без предоплат" at bounding box center [62, 9] width 66 height 8
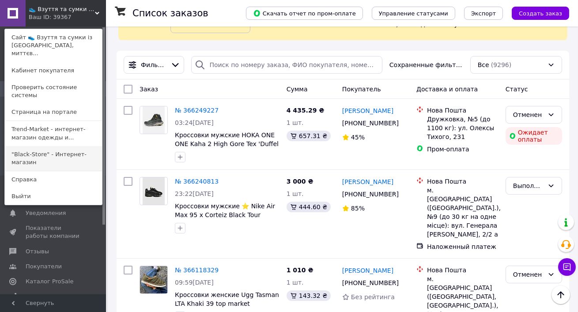
click at [33, 146] on link ""Black-Store" - Интернет-магазин" at bounding box center [53, 158] width 97 height 25
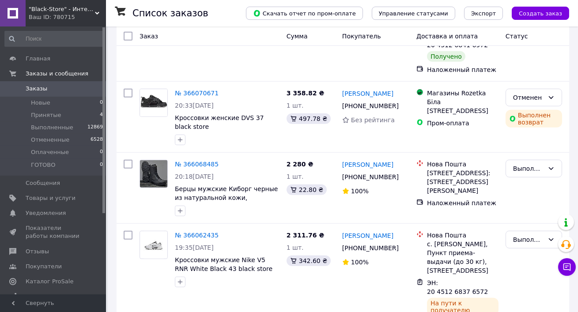
scroll to position [1509, 0]
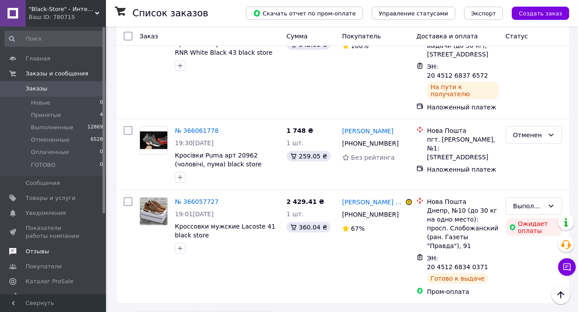
click at [39, 253] on span "Отзывы" at bounding box center [37, 252] width 23 height 8
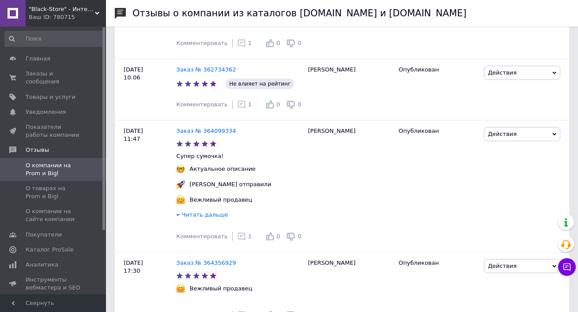
scroll to position [683, 0]
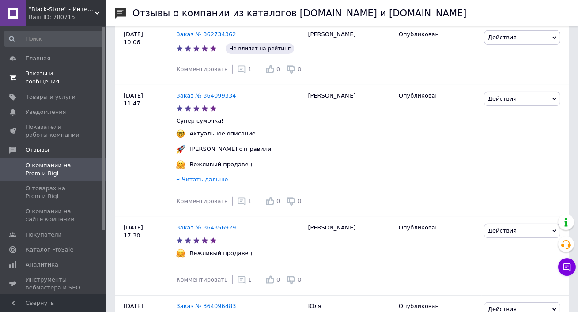
click at [62, 69] on link "Заказы и сообщения 0 0" at bounding box center [54, 77] width 108 height 23
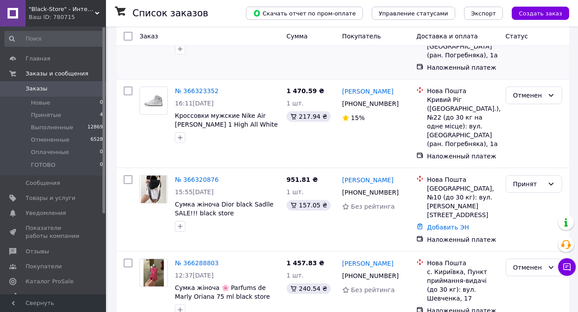
scroll to position [94, 0]
